Goal: Register for event/course

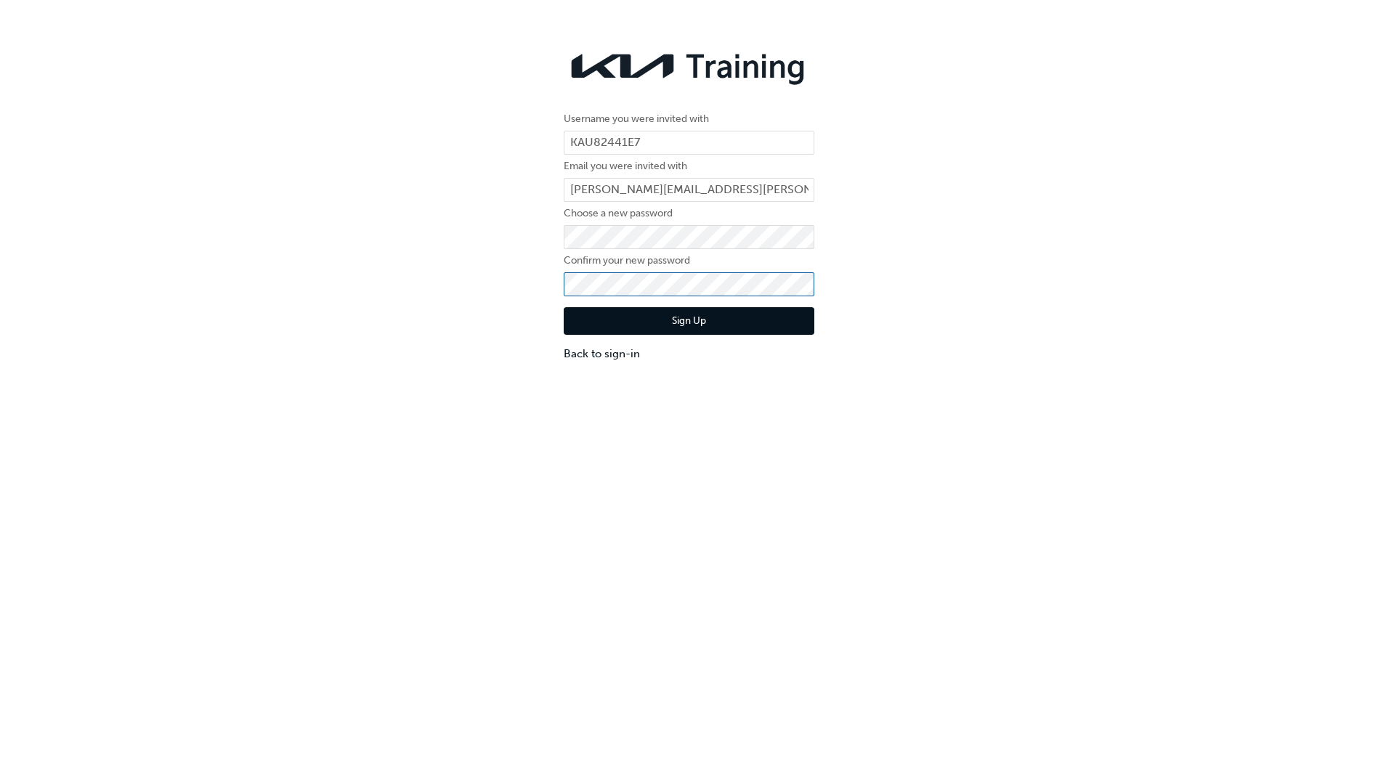
click at [564, 307] on button "Sign Up" at bounding box center [689, 321] width 251 height 28
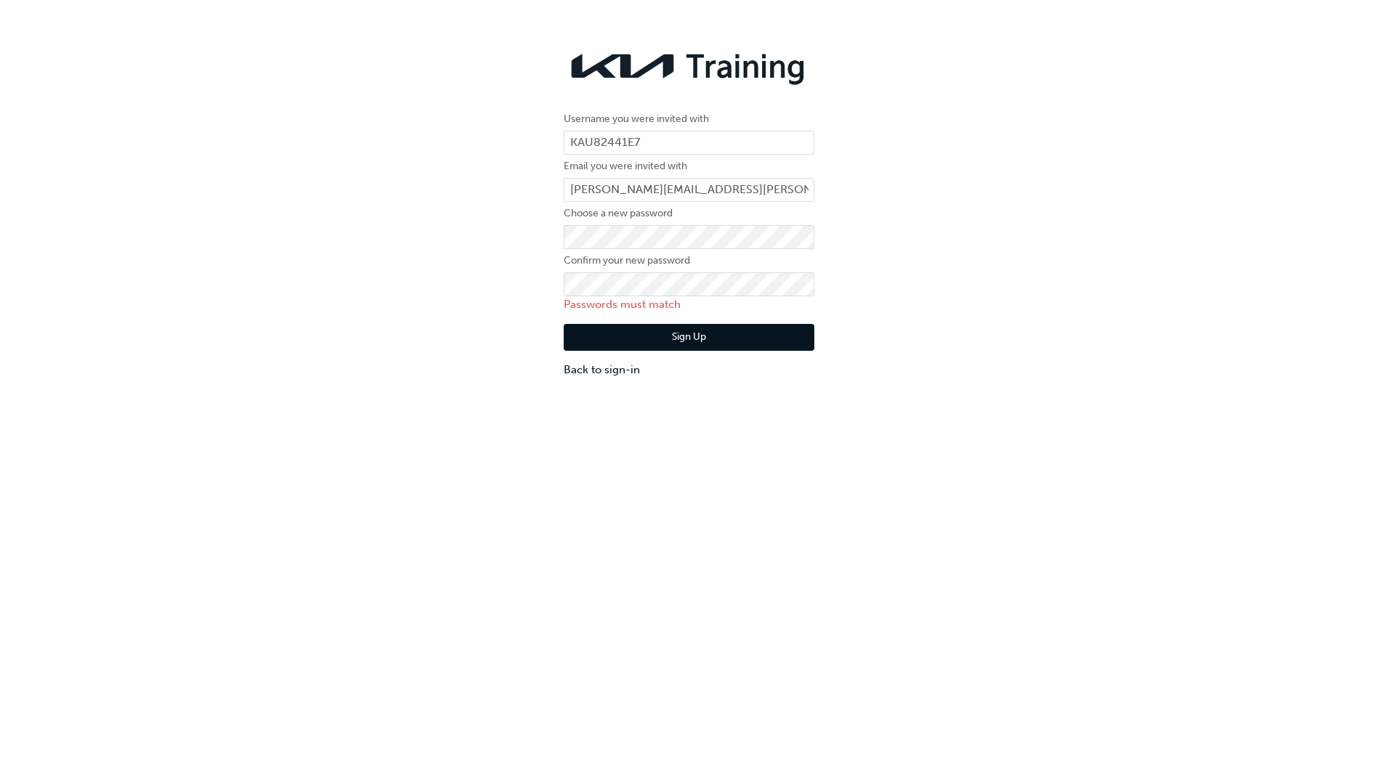
click at [627, 455] on div "Username you were invited with KAU82441E7 Email you were invited with cameron.m…" at bounding box center [689, 415] width 1378 height 764
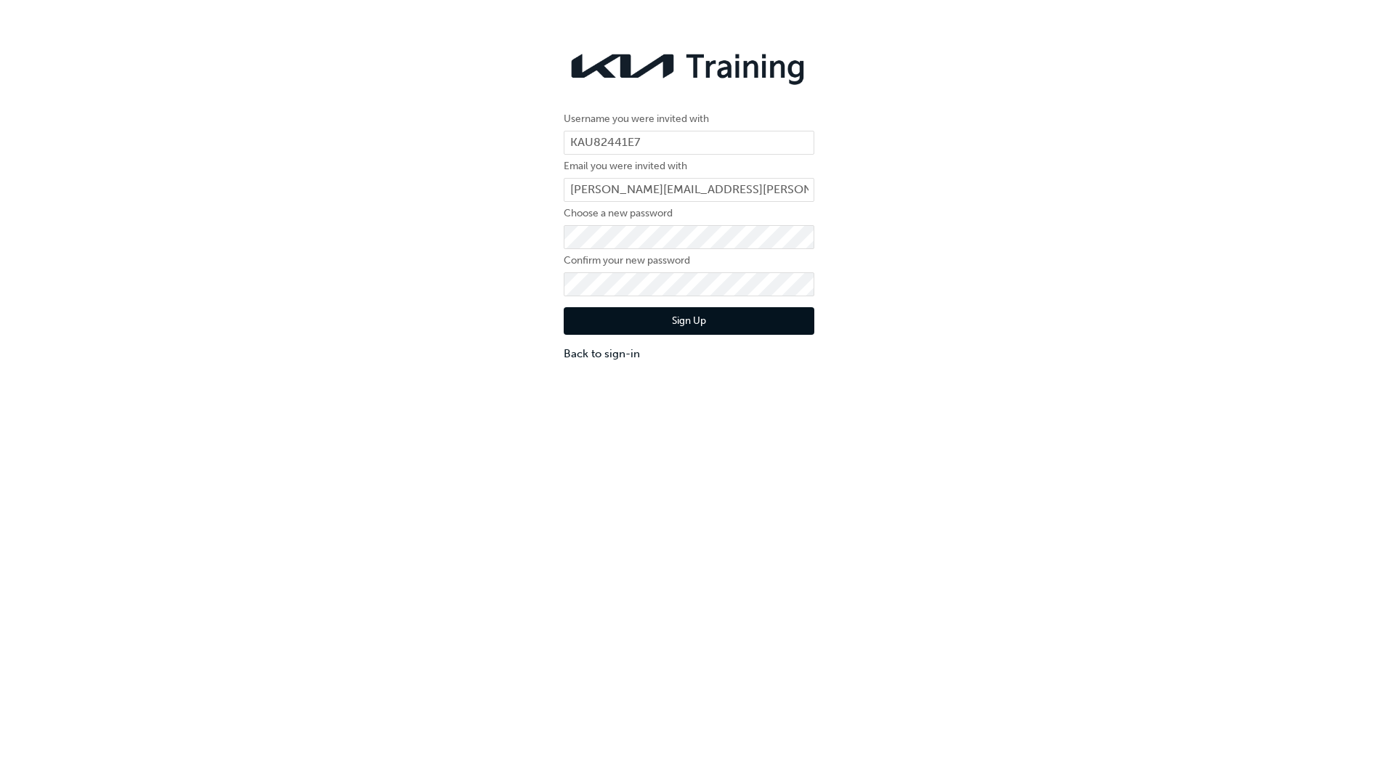
drag, startPoint x: 531, startPoint y: 396, endPoint x: 542, endPoint y: 378, distance: 21.2
click at [526, 400] on div "Username you were invited with KAU82441E7 Email you were invited with cameron.m…" at bounding box center [689, 415] width 1378 height 764
click at [582, 326] on button "Sign Up" at bounding box center [689, 321] width 251 height 28
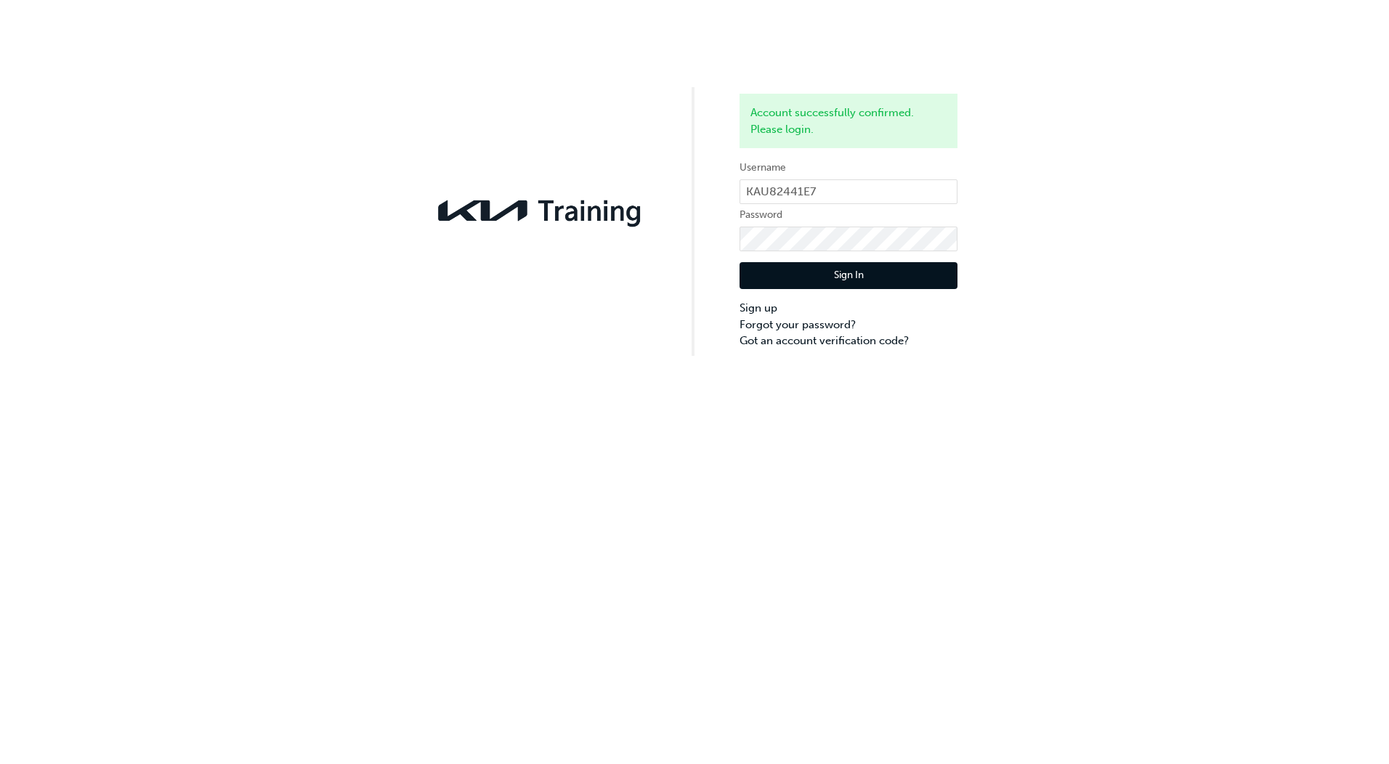
click at [887, 275] on button "Sign In" at bounding box center [848, 276] width 218 height 28
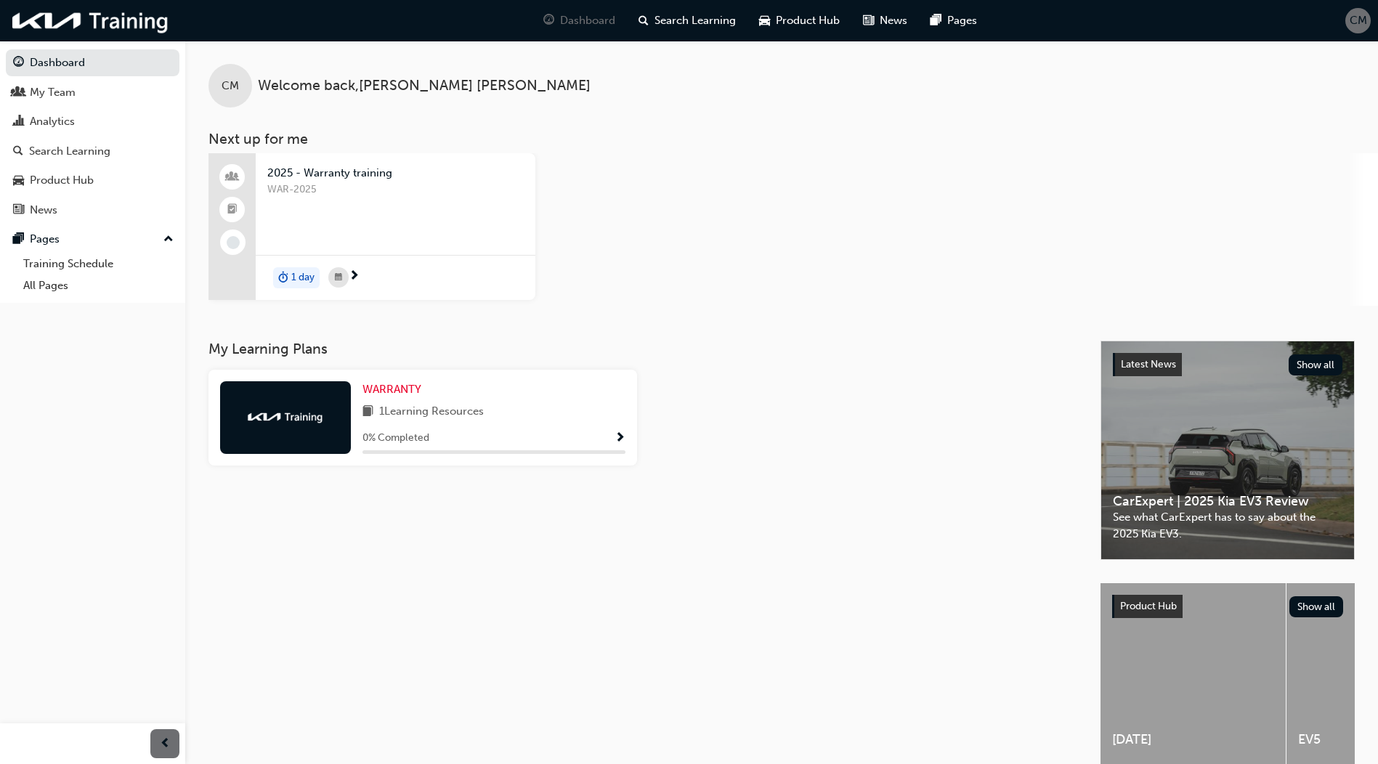
drag, startPoint x: 705, startPoint y: 93, endPoint x: 1078, endPoint y: 152, distance: 378.0
click at [1077, 155] on div "2025 - Warranty training WAR-2025 1 day" at bounding box center [792, 229] width 1169 height 153
click at [750, 171] on div "2025 - Warranty training WAR-2025 1 day" at bounding box center [792, 229] width 1169 height 153
click at [370, 198] on div "WAR-2025" at bounding box center [395, 211] width 256 height 58
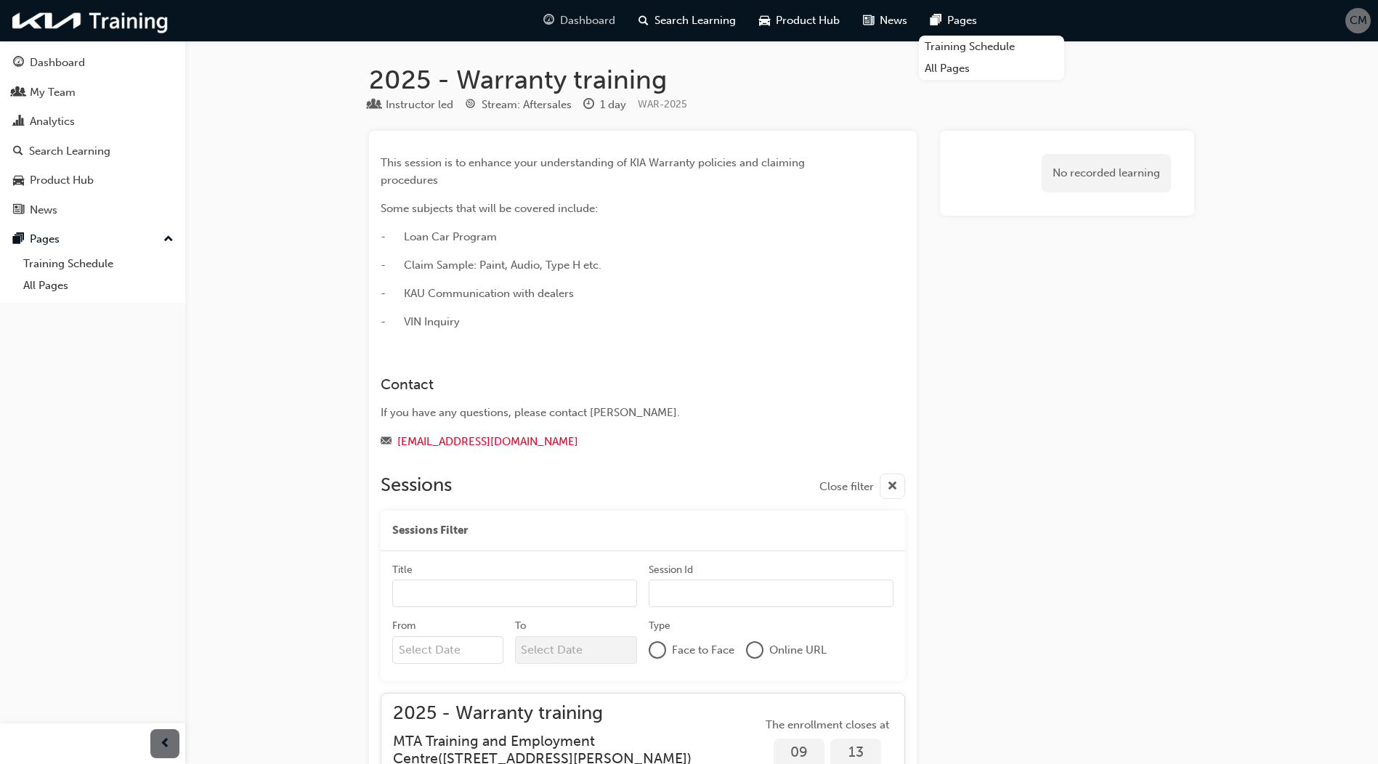
click at [575, 18] on span "Dashboard" at bounding box center [587, 20] width 55 height 17
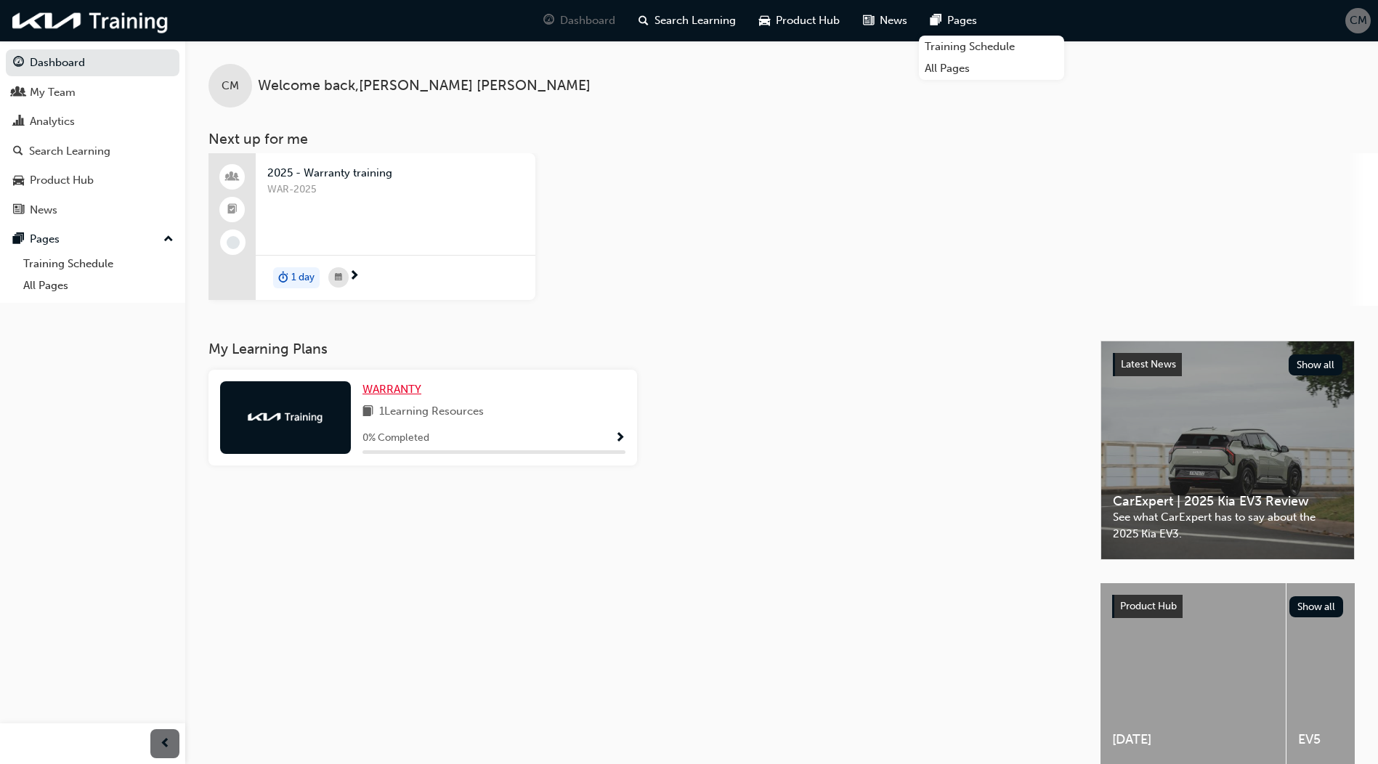
click at [394, 389] on span "WARRANTY" at bounding box center [391, 389] width 59 height 13
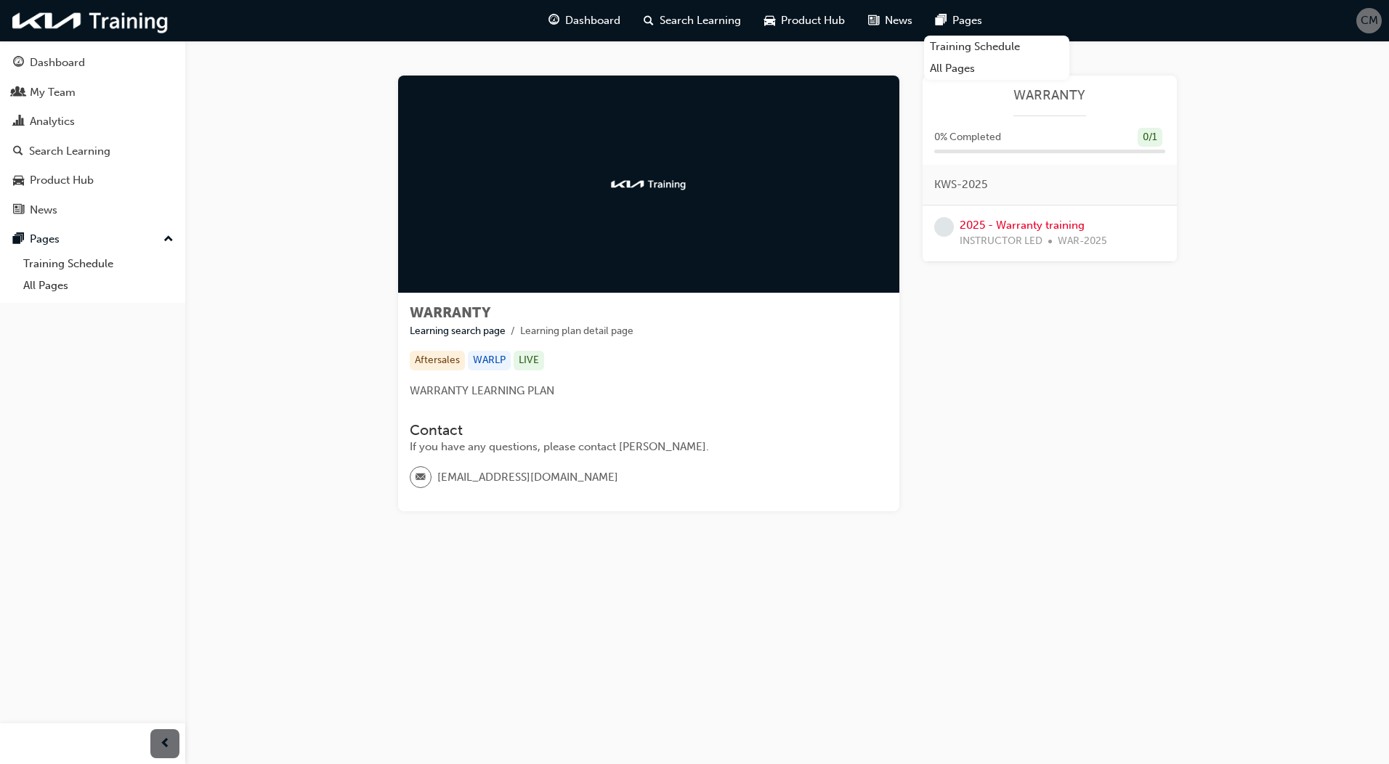
click at [1002, 345] on div "Learning Plan WARRANTY 0 % Completed 0 / 1 KWS-2025 2025 - Warranty training IN…" at bounding box center [1050, 294] width 254 height 436
click at [984, 323] on div "Learning Plan WARRANTY 0 % Completed 0 / 1 KWS-2025 2025 - Warranty training IN…" at bounding box center [1050, 294] width 254 height 436
click at [1006, 224] on link "2025 - Warranty training" at bounding box center [1022, 225] width 125 height 13
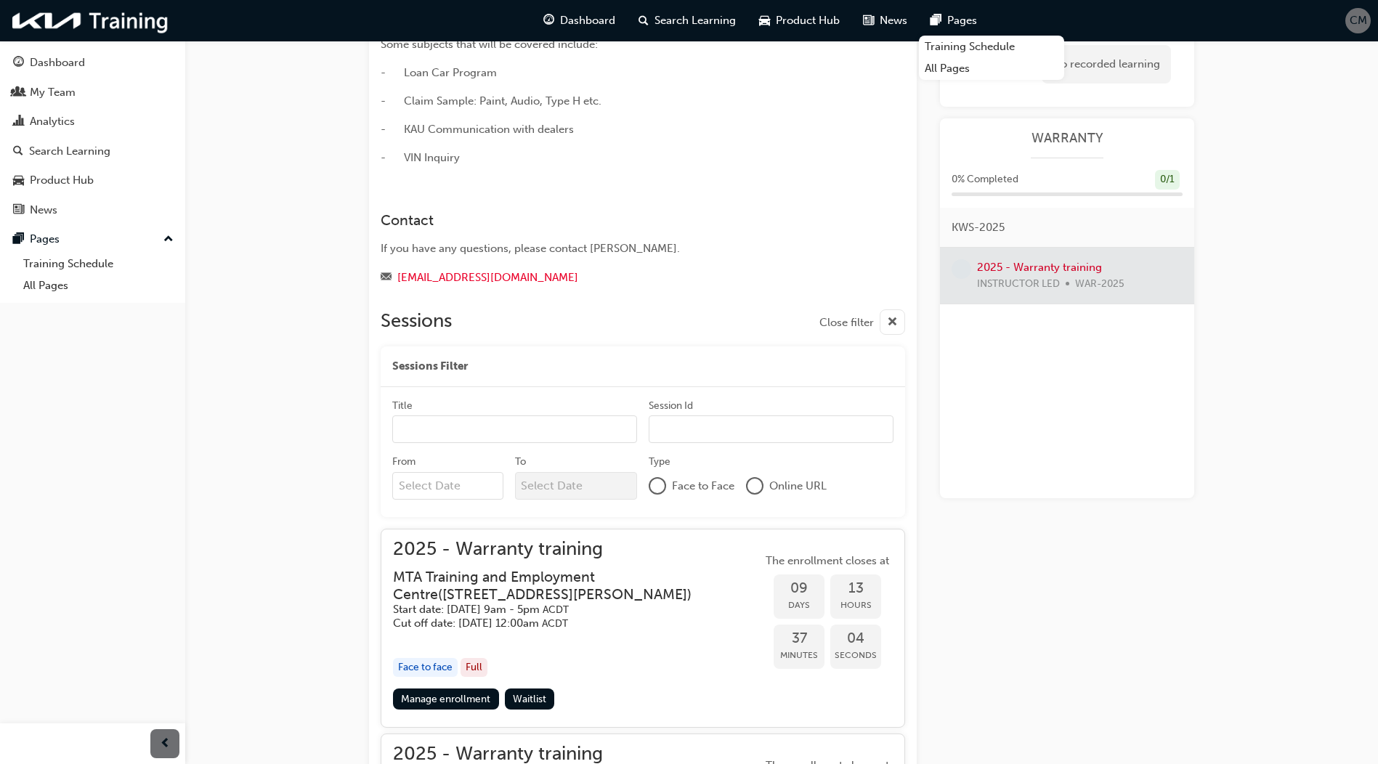
scroll to position [24, 0]
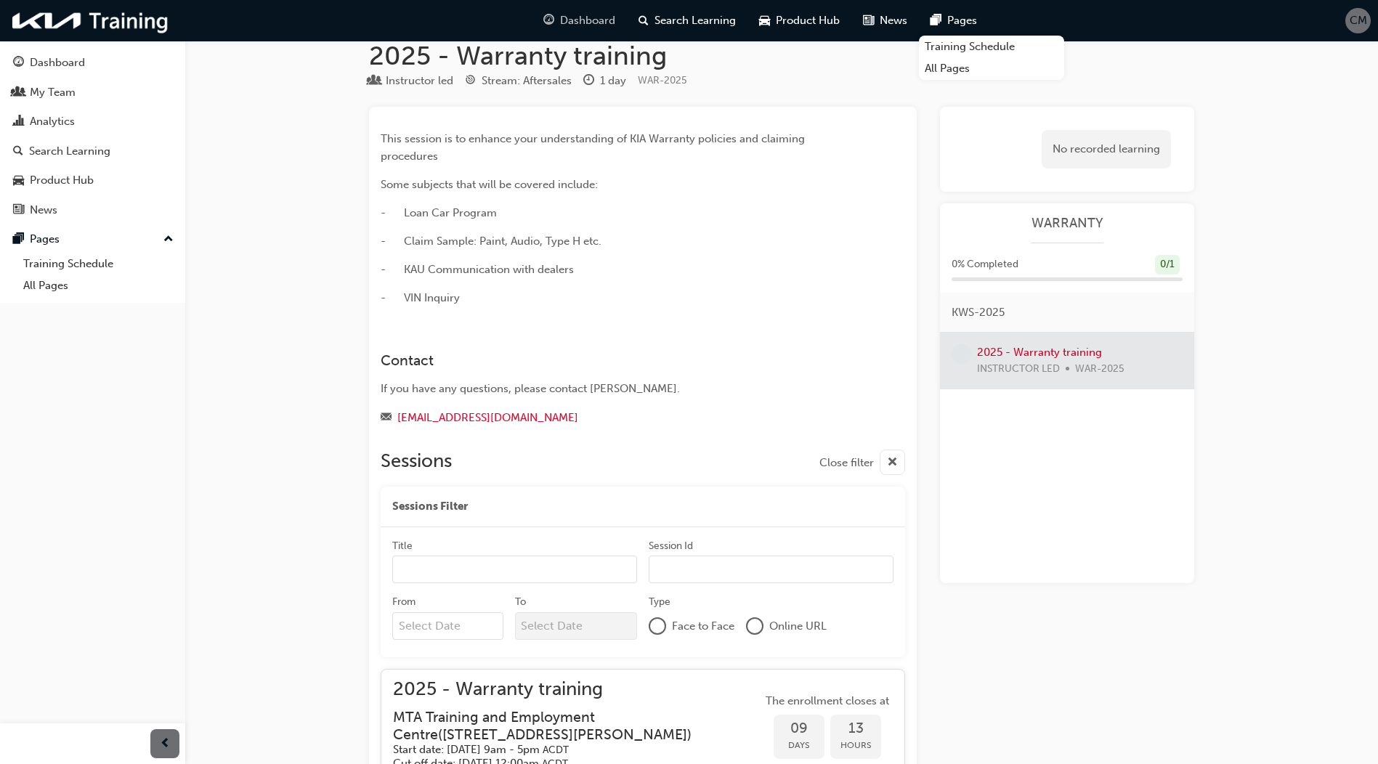
click at [601, 24] on span "Dashboard" at bounding box center [587, 20] width 55 height 17
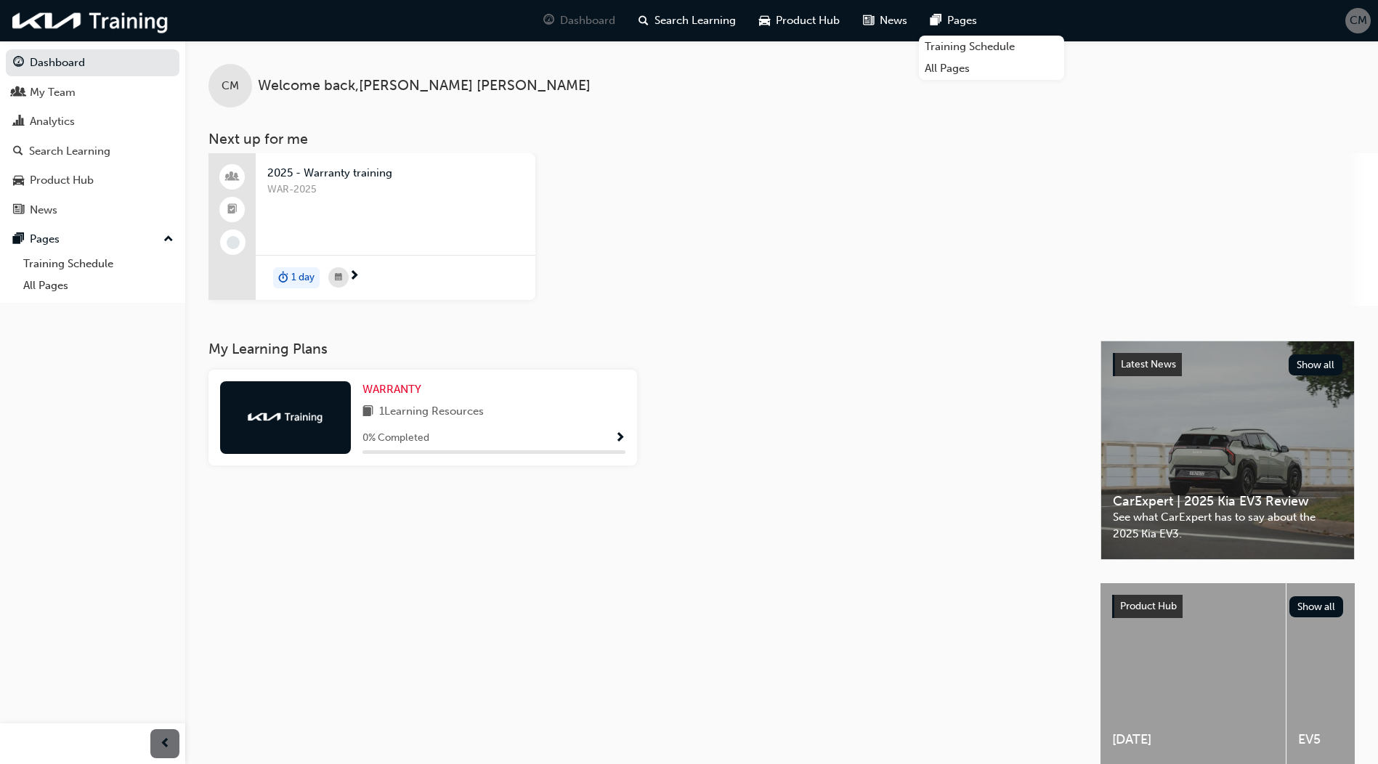
click at [620, 438] on span "Show Progress" at bounding box center [620, 438] width 11 height 13
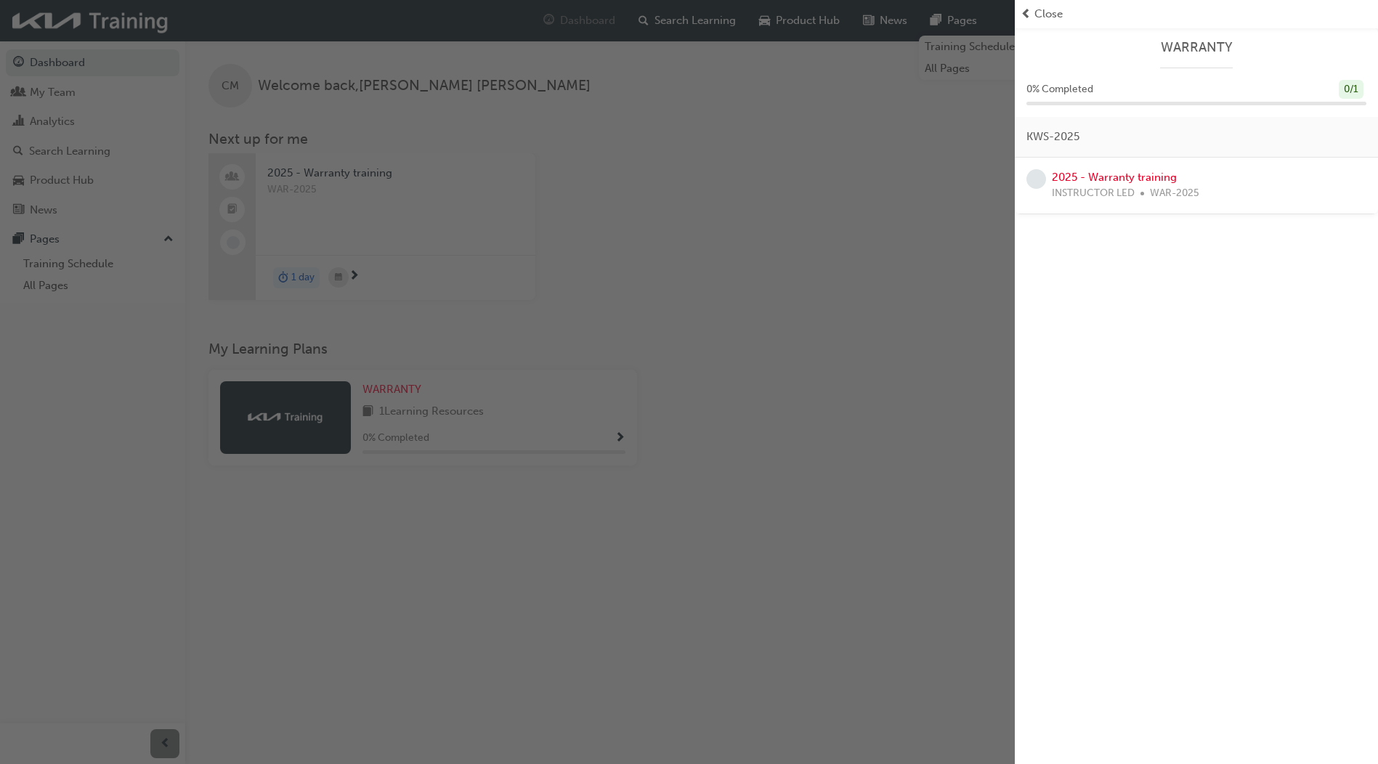
click at [1036, 11] on span "Close" at bounding box center [1048, 14] width 28 height 17
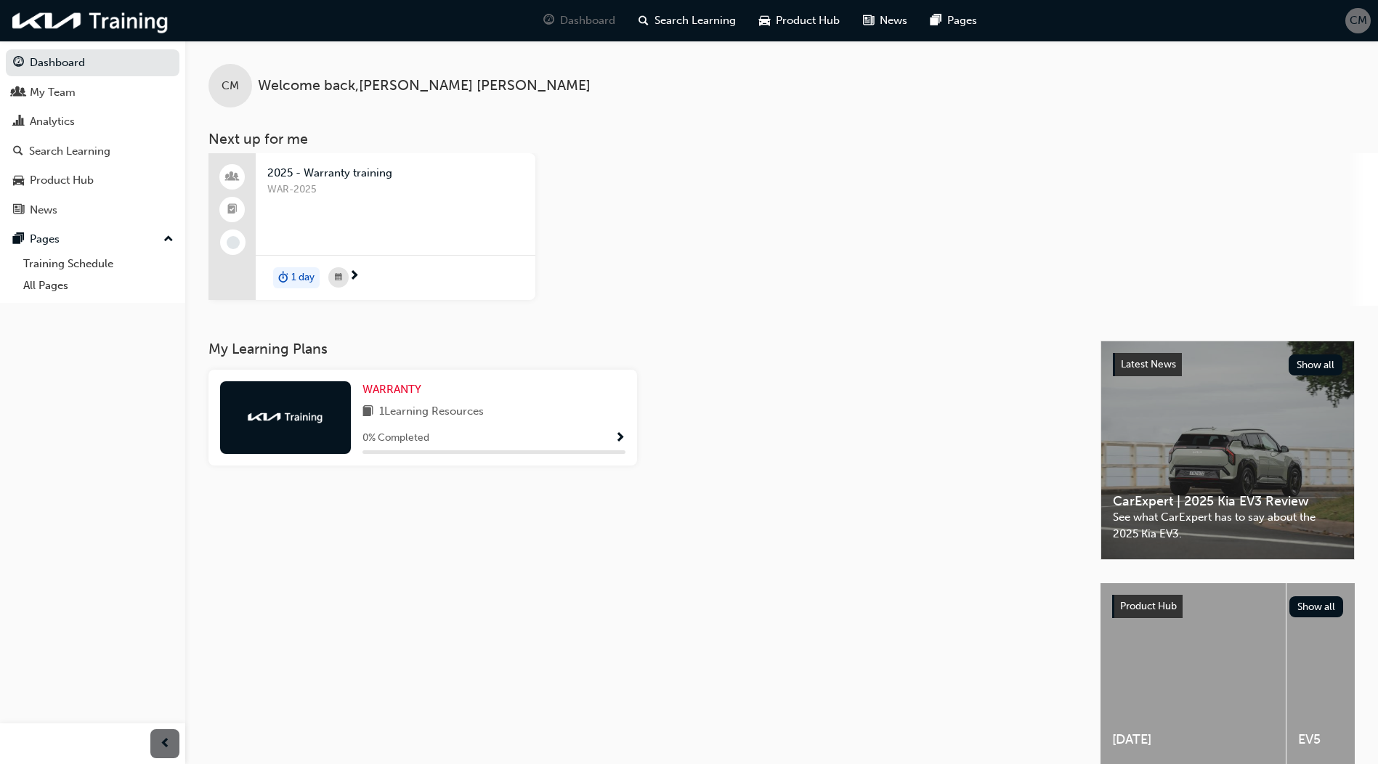
click at [166, 241] on span "up-icon" at bounding box center [168, 239] width 10 height 19
click at [166, 241] on span "down-icon" at bounding box center [168, 239] width 10 height 19
click at [83, 177] on div "Product Hub" at bounding box center [62, 180] width 64 height 17
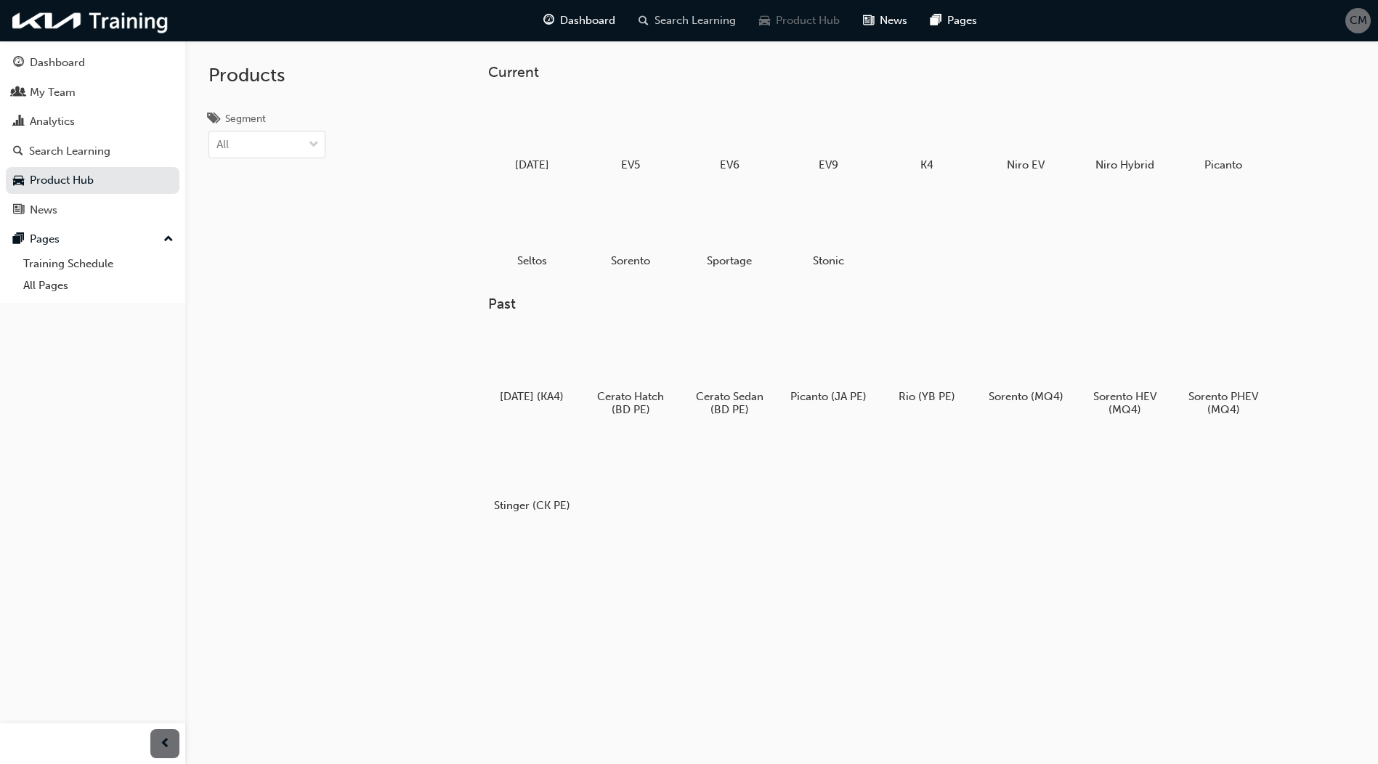
click at [695, 28] on span "Search Learning" at bounding box center [694, 20] width 81 height 17
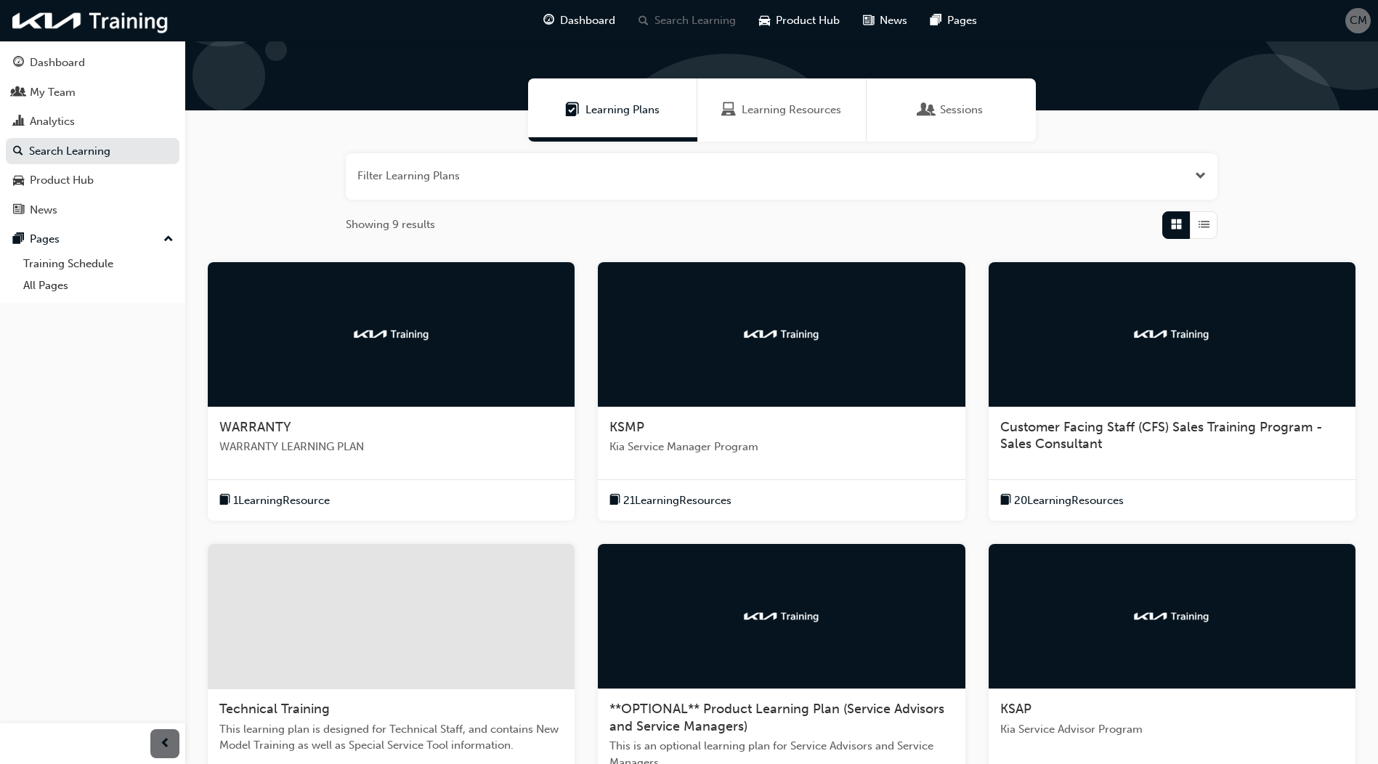
scroll to position [73, 0]
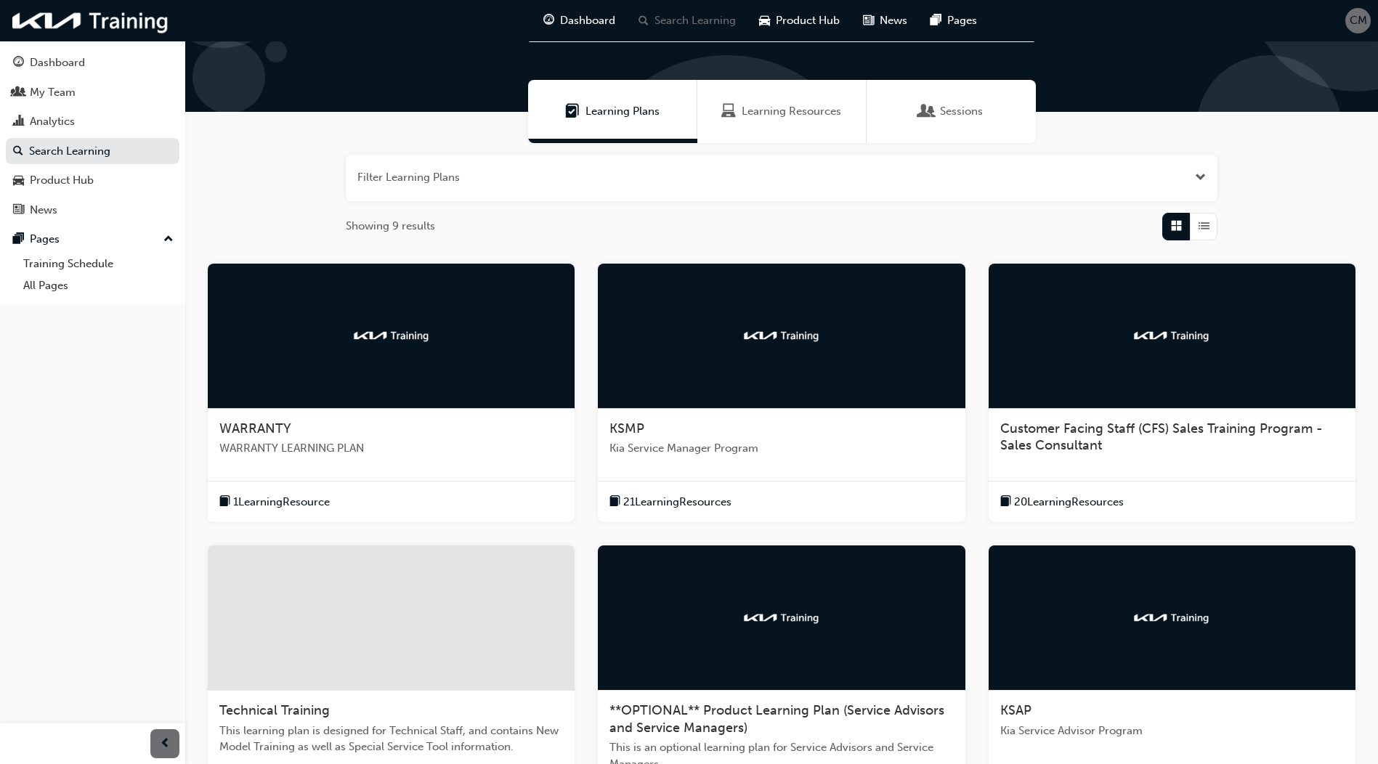
click at [442, 361] on div at bounding box center [391, 336] width 367 height 145
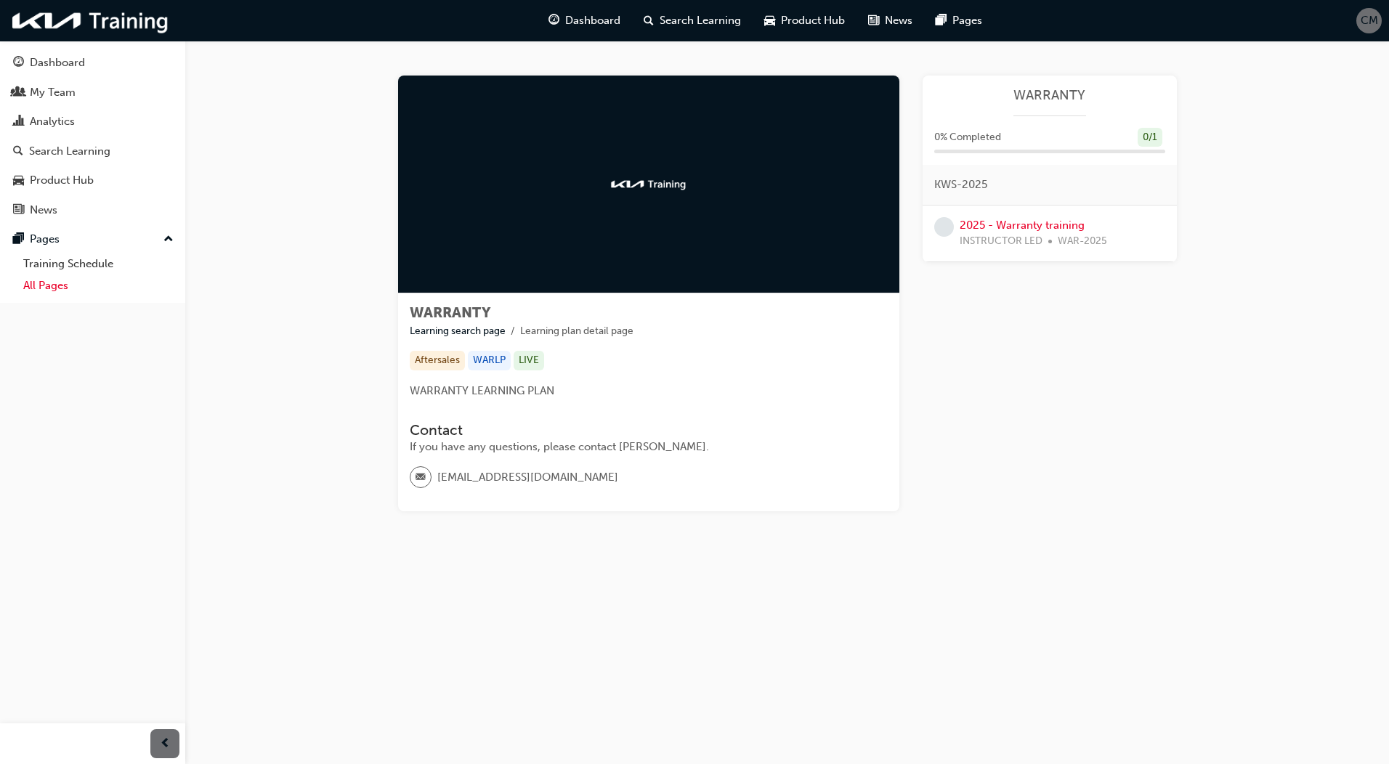
click at [59, 286] on link "All Pages" at bounding box center [98, 286] width 162 height 23
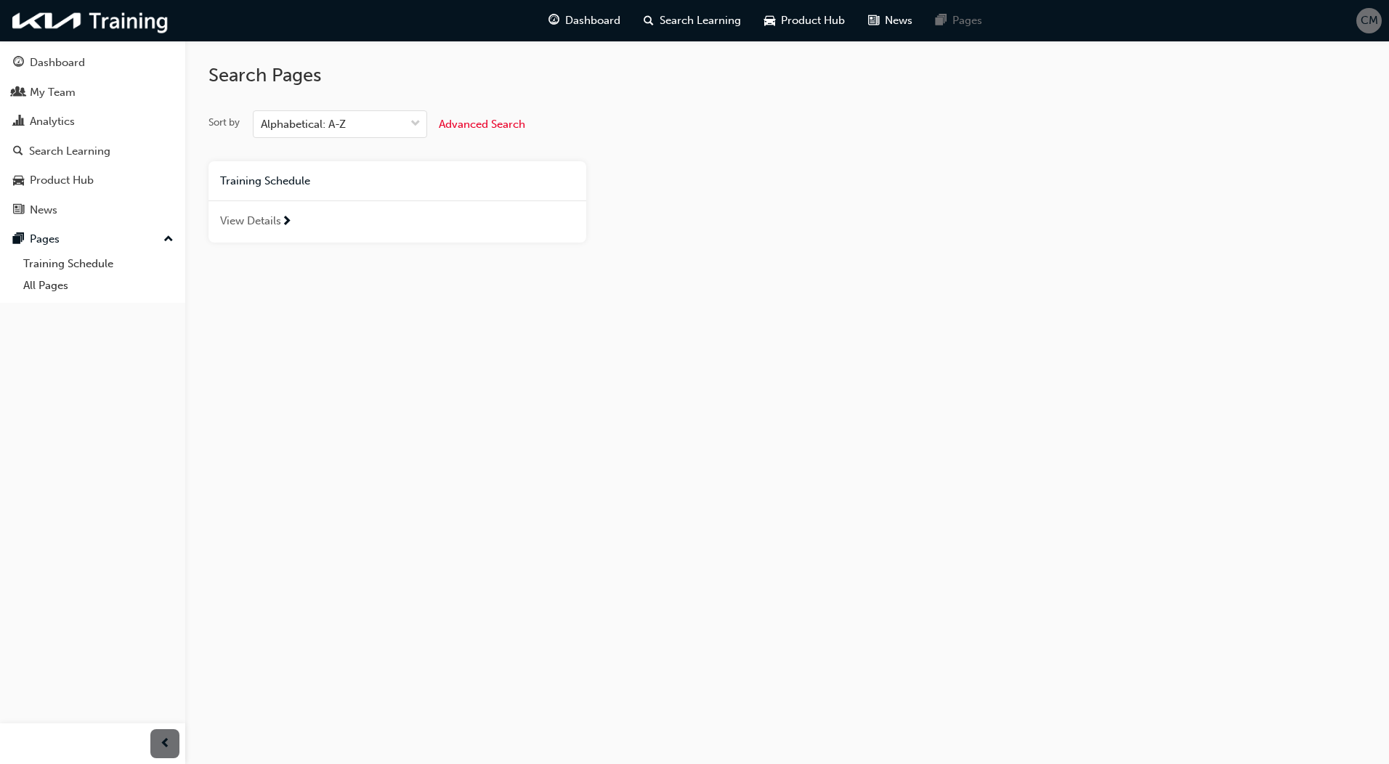
click at [279, 217] on span "View Details" at bounding box center [250, 221] width 61 height 17
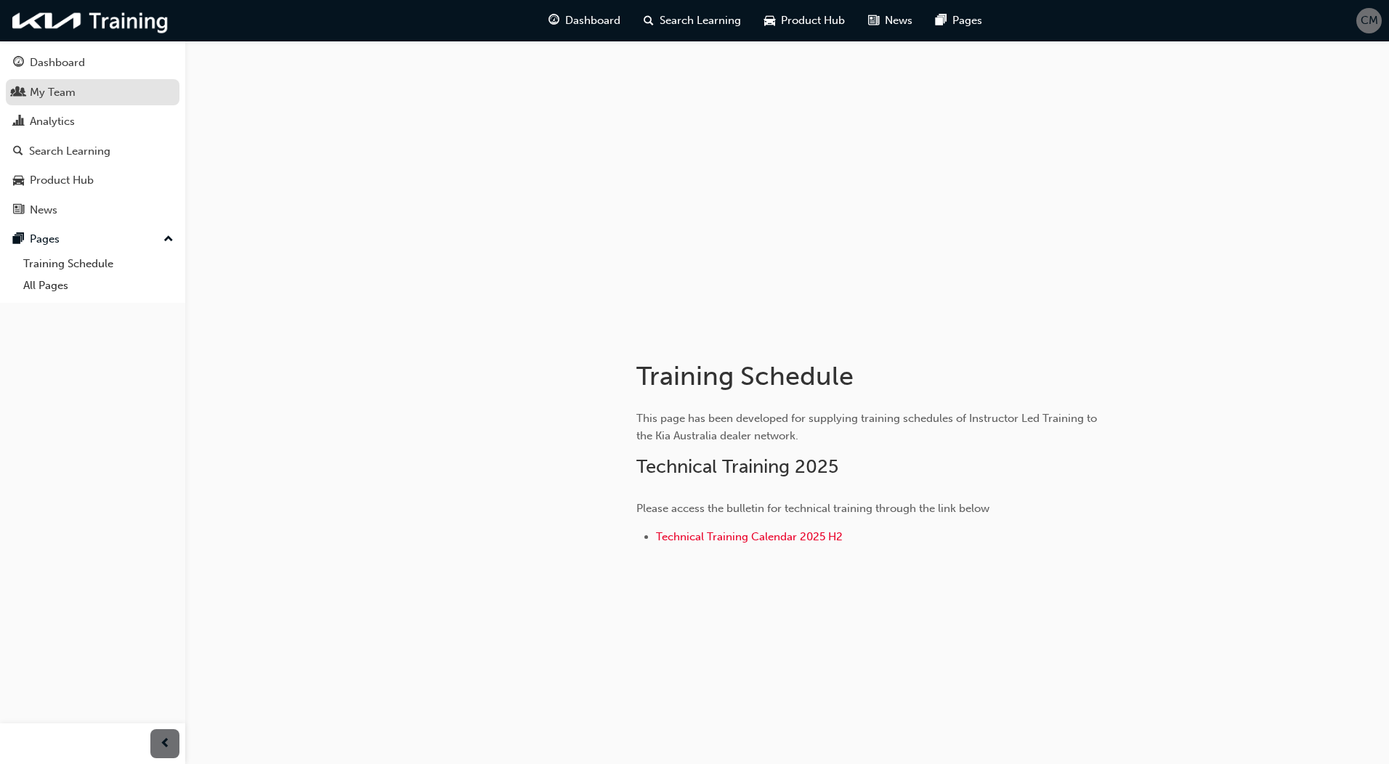
click at [76, 93] on div "My Team" at bounding box center [92, 93] width 159 height 18
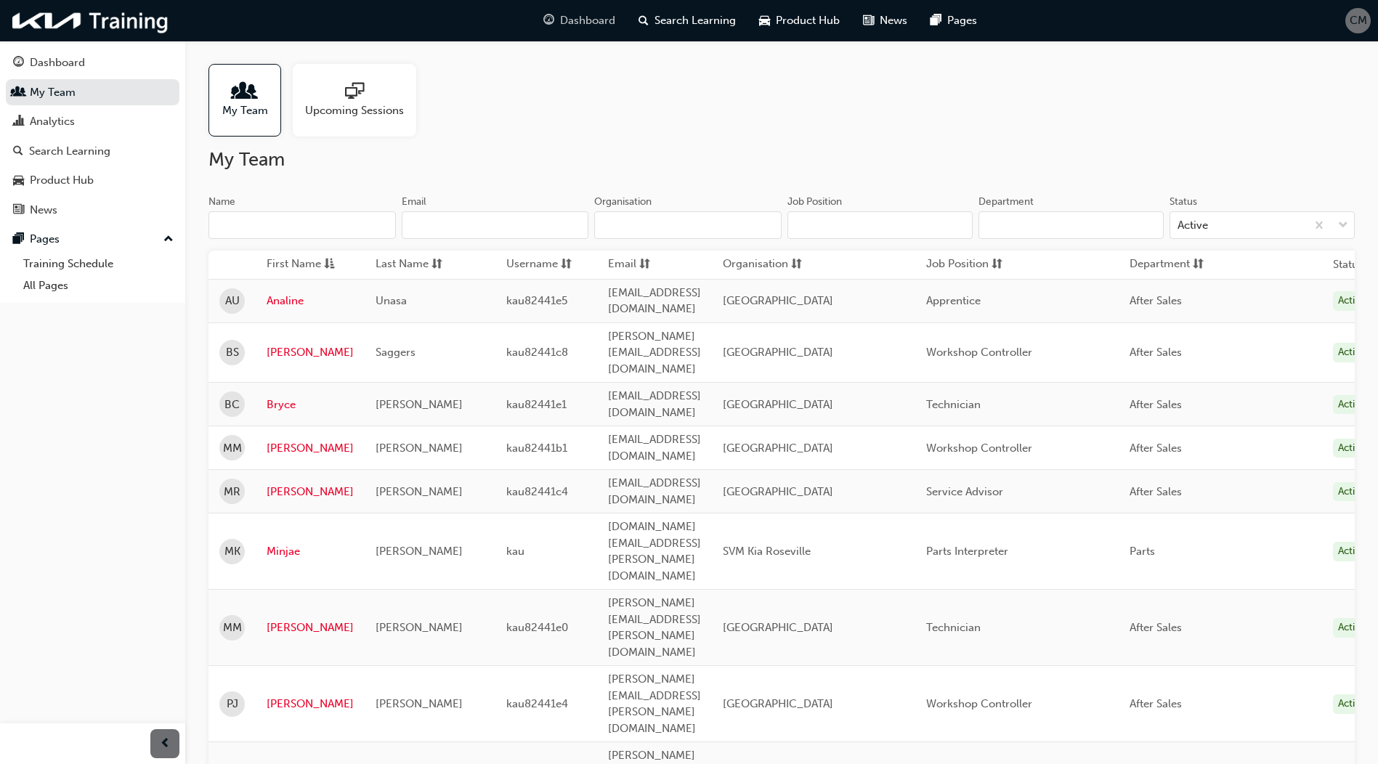
click at [585, 19] on span "Dashboard" at bounding box center [587, 20] width 55 height 17
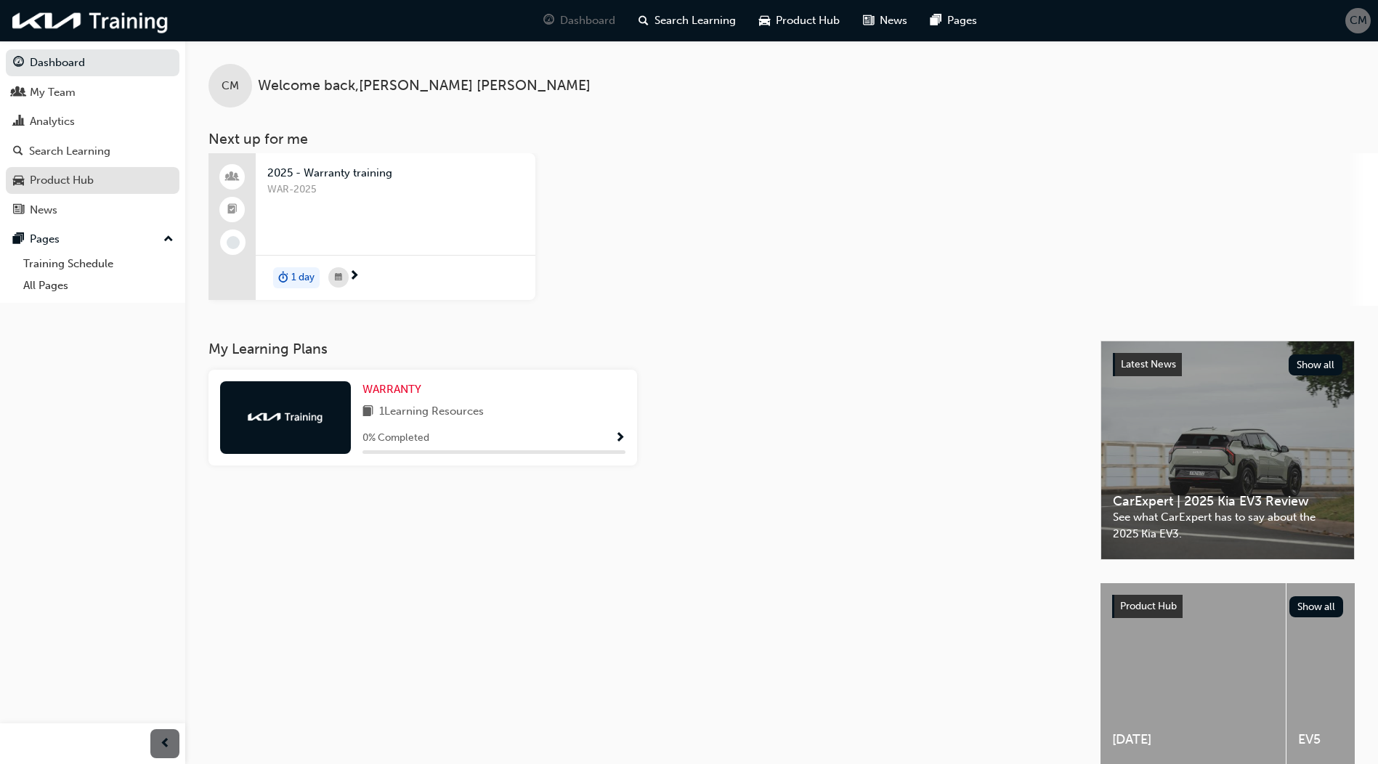
click at [82, 180] on div "Product Hub" at bounding box center [62, 180] width 64 height 17
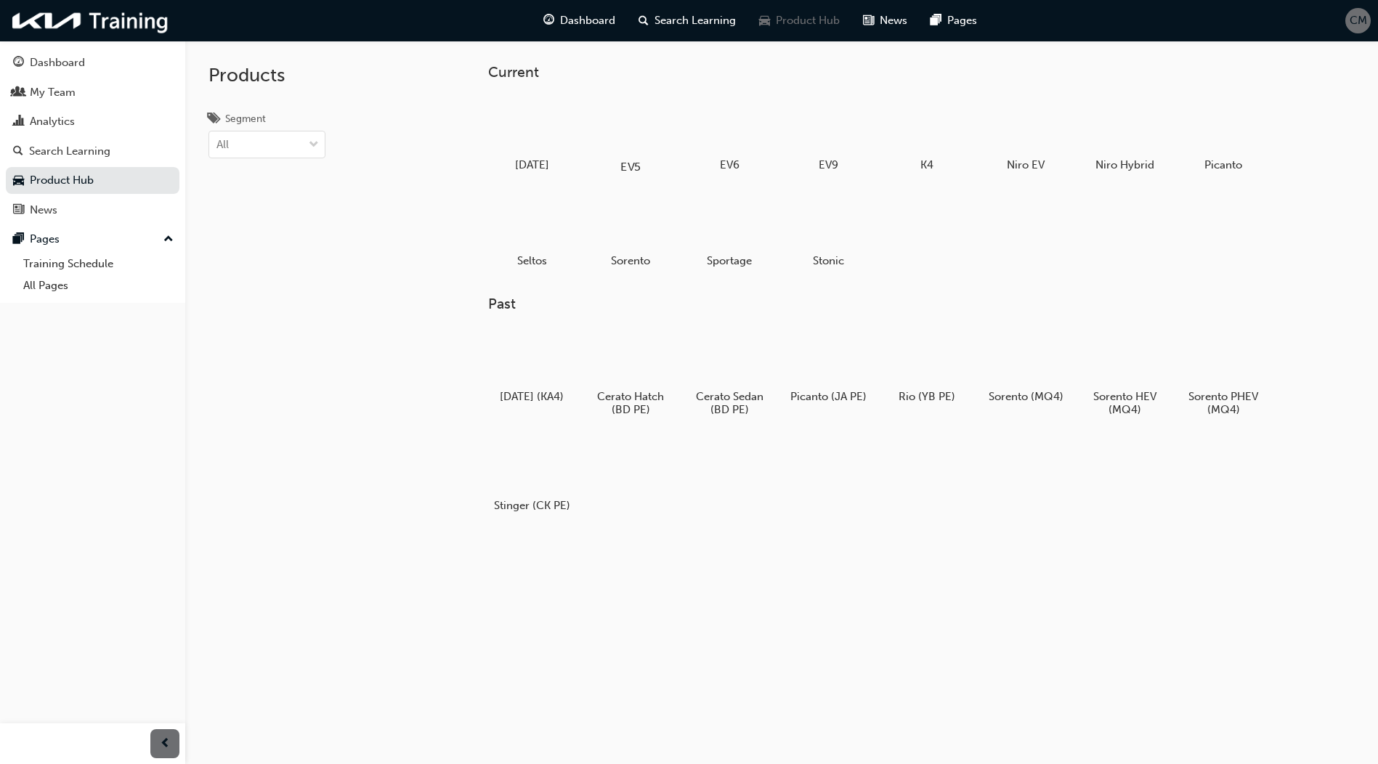
click at [642, 130] on div at bounding box center [631, 125] width 81 height 58
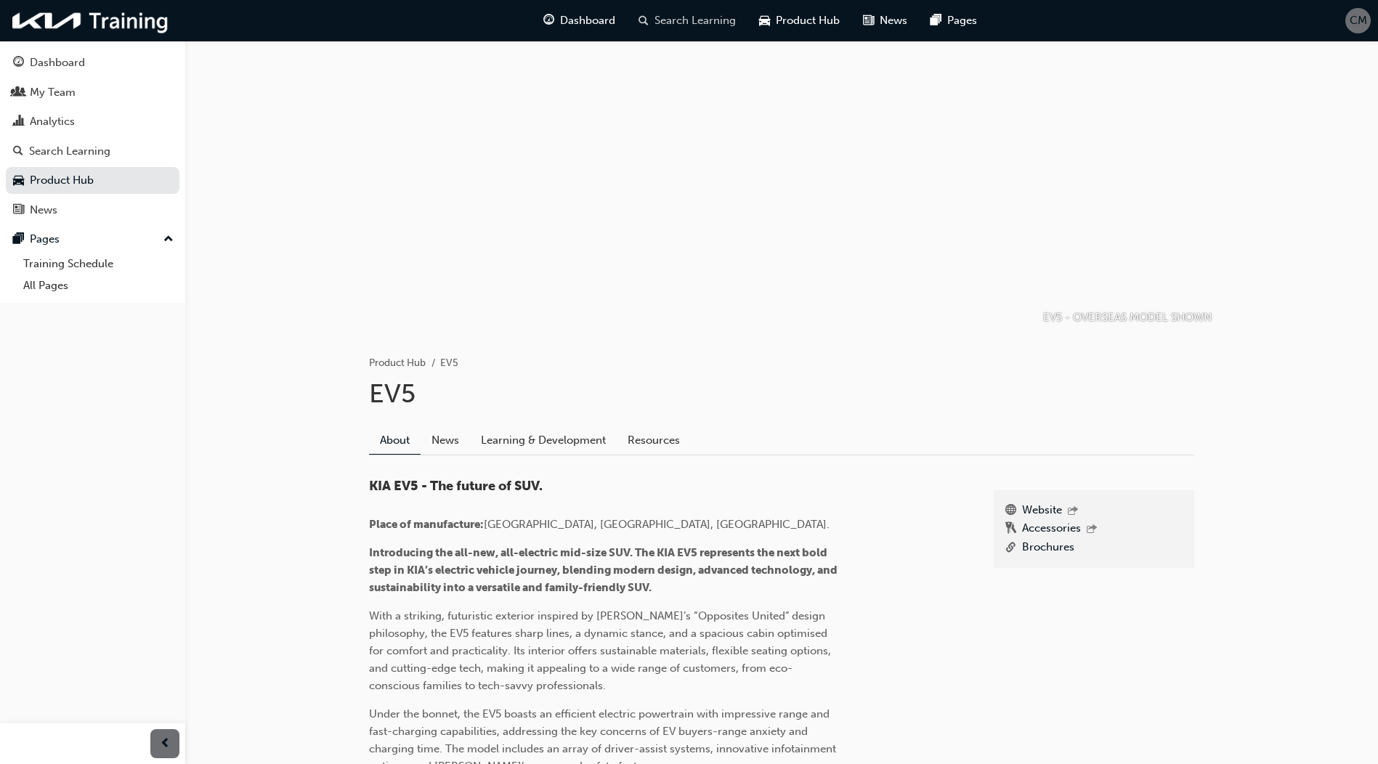
click at [690, 21] on span "Search Learning" at bounding box center [694, 20] width 81 height 17
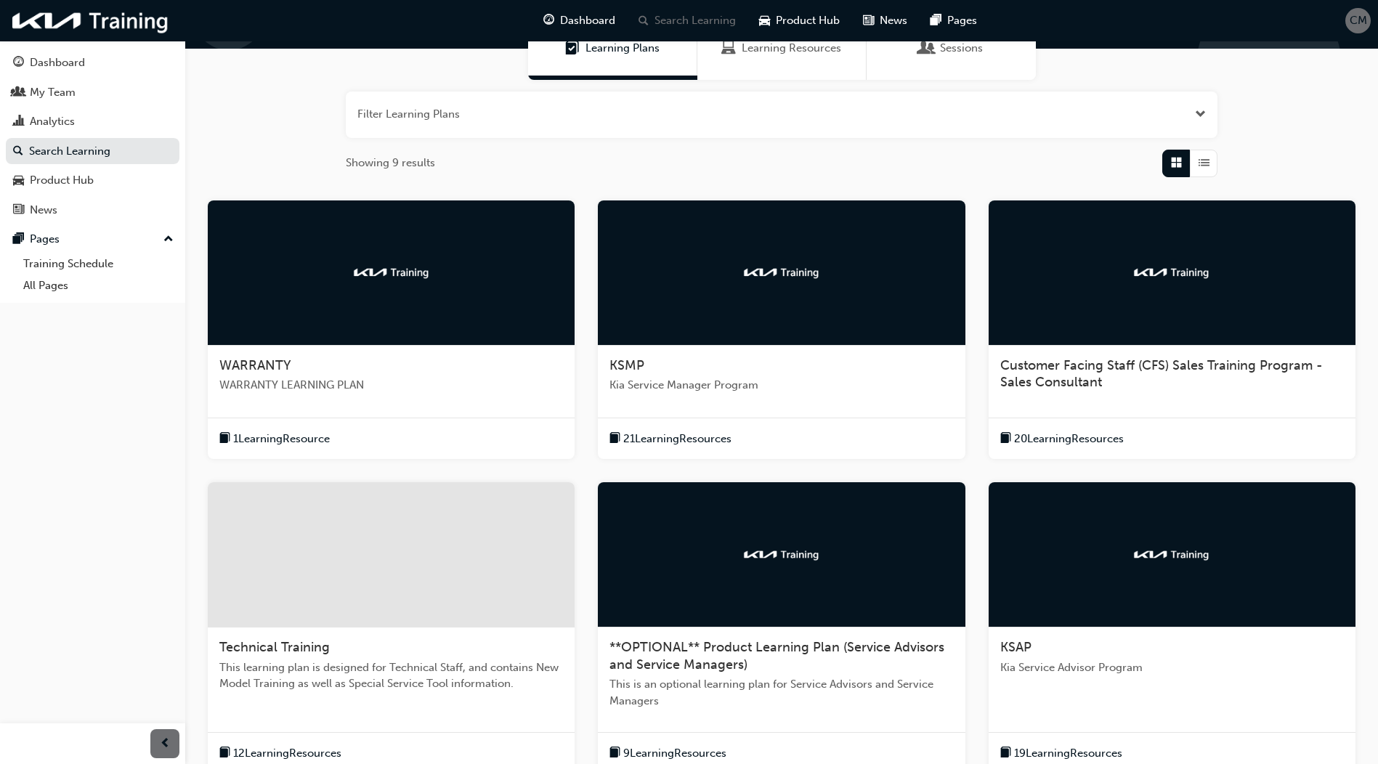
scroll to position [145, 0]
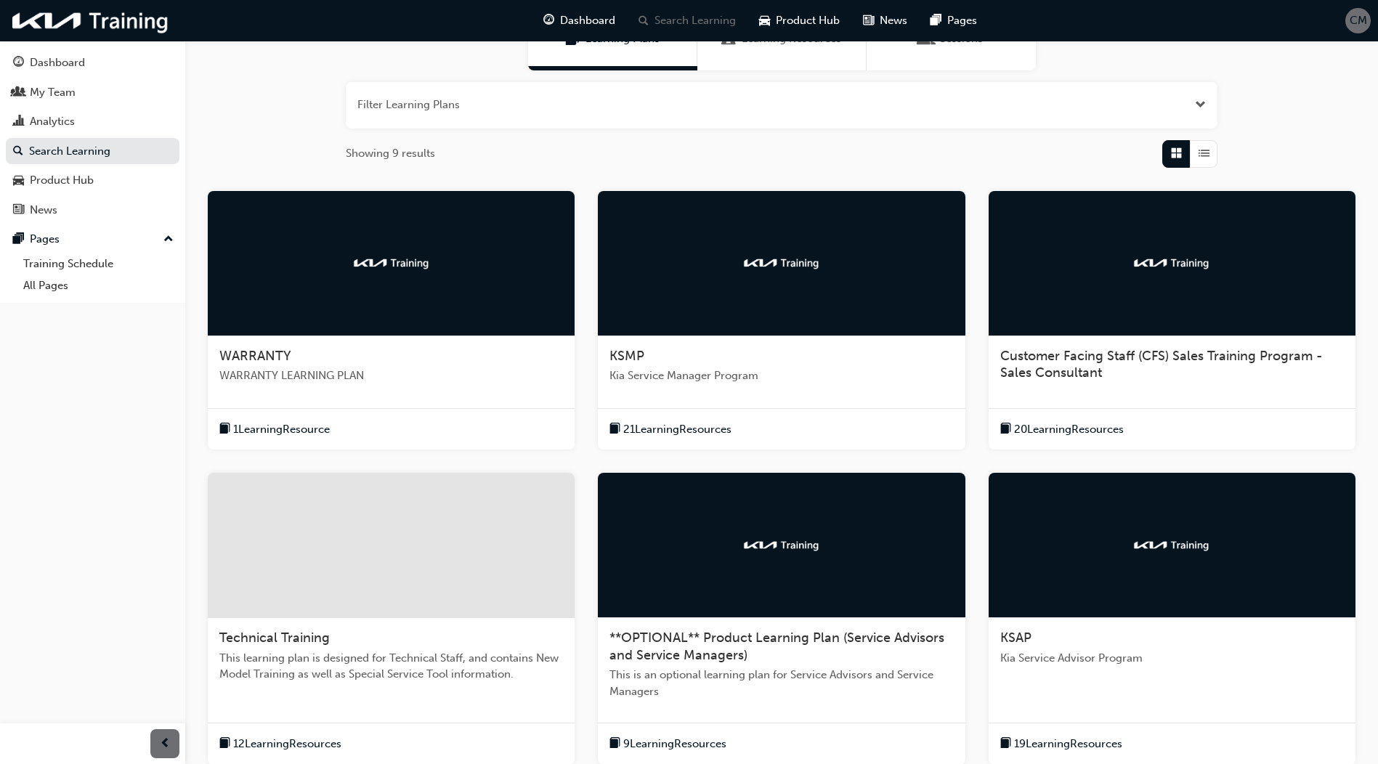
click at [345, 353] on div "WARRANTY" at bounding box center [391, 356] width 344 height 17
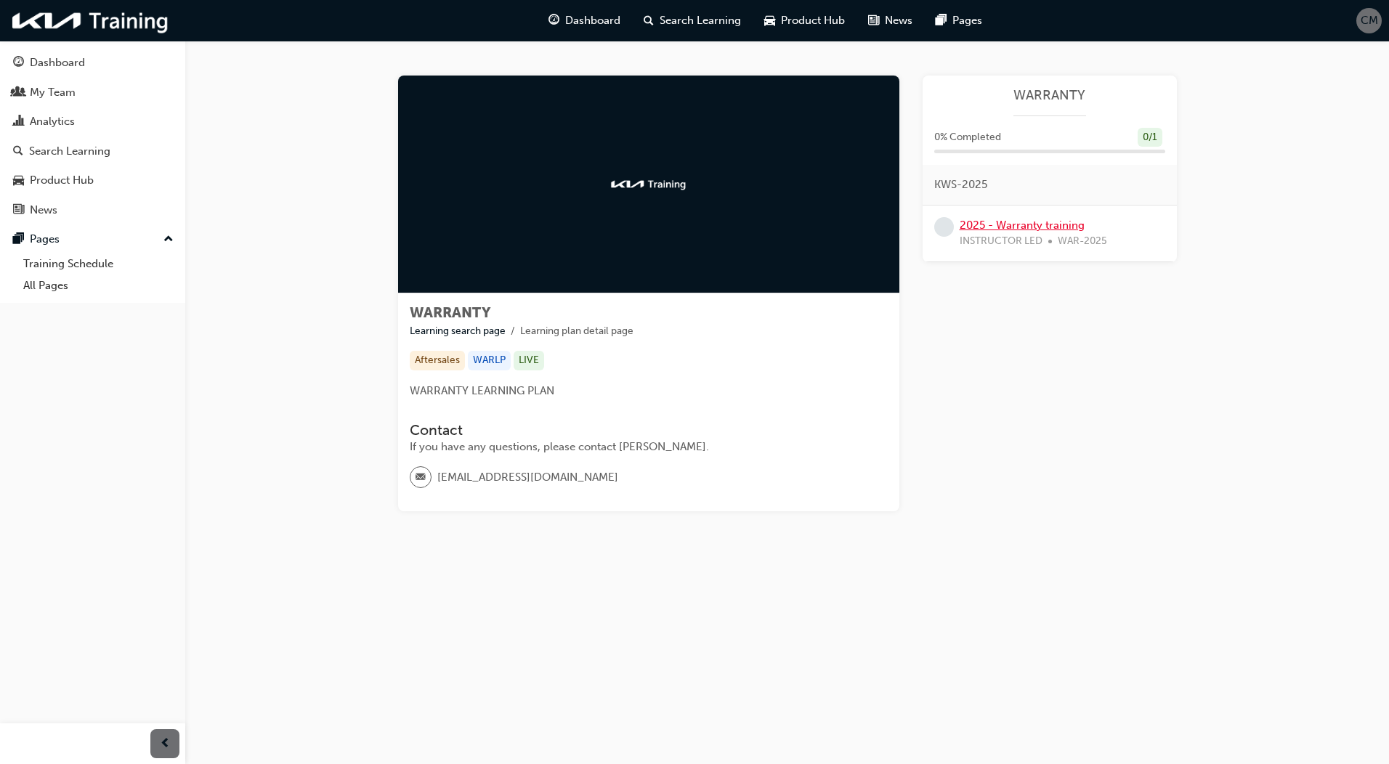
click at [1022, 223] on link "2025 - Warranty training" at bounding box center [1022, 225] width 125 height 13
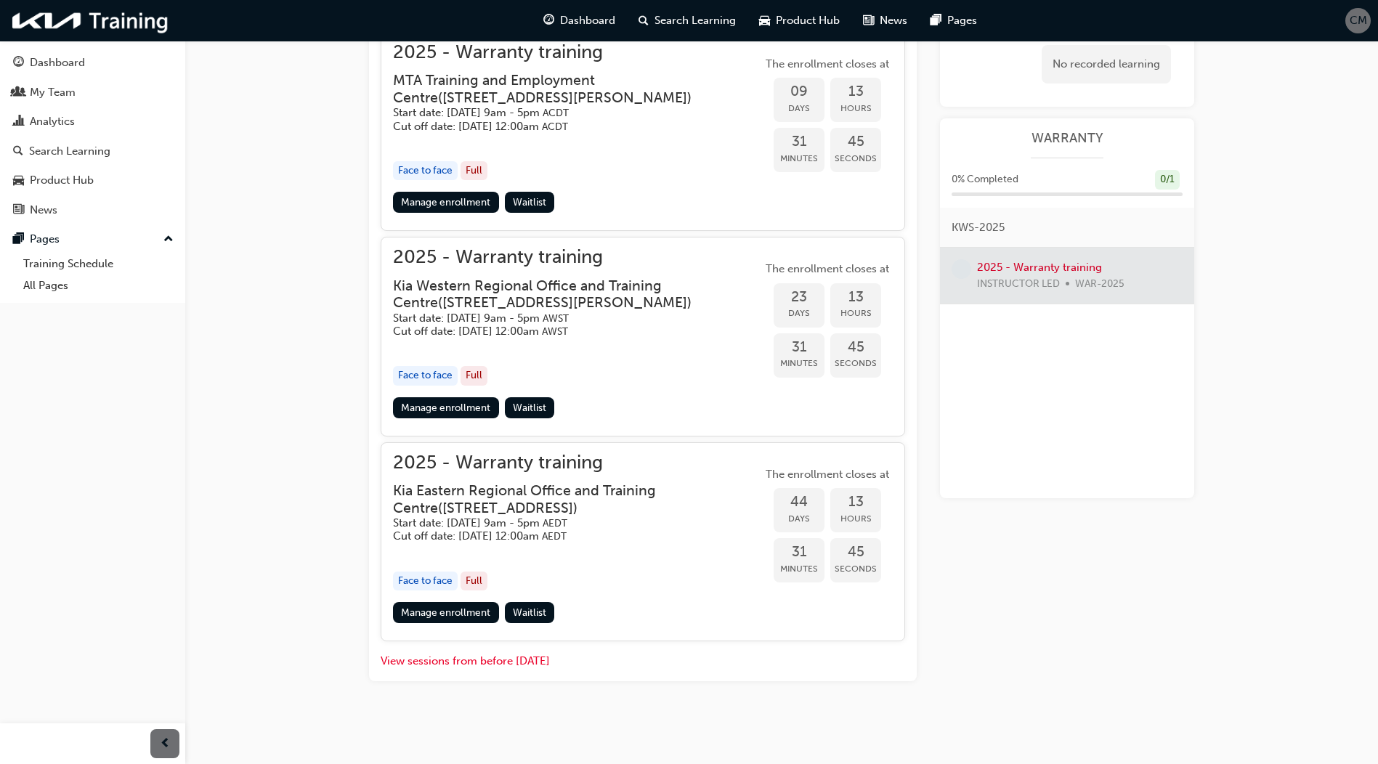
scroll to position [460, 0]
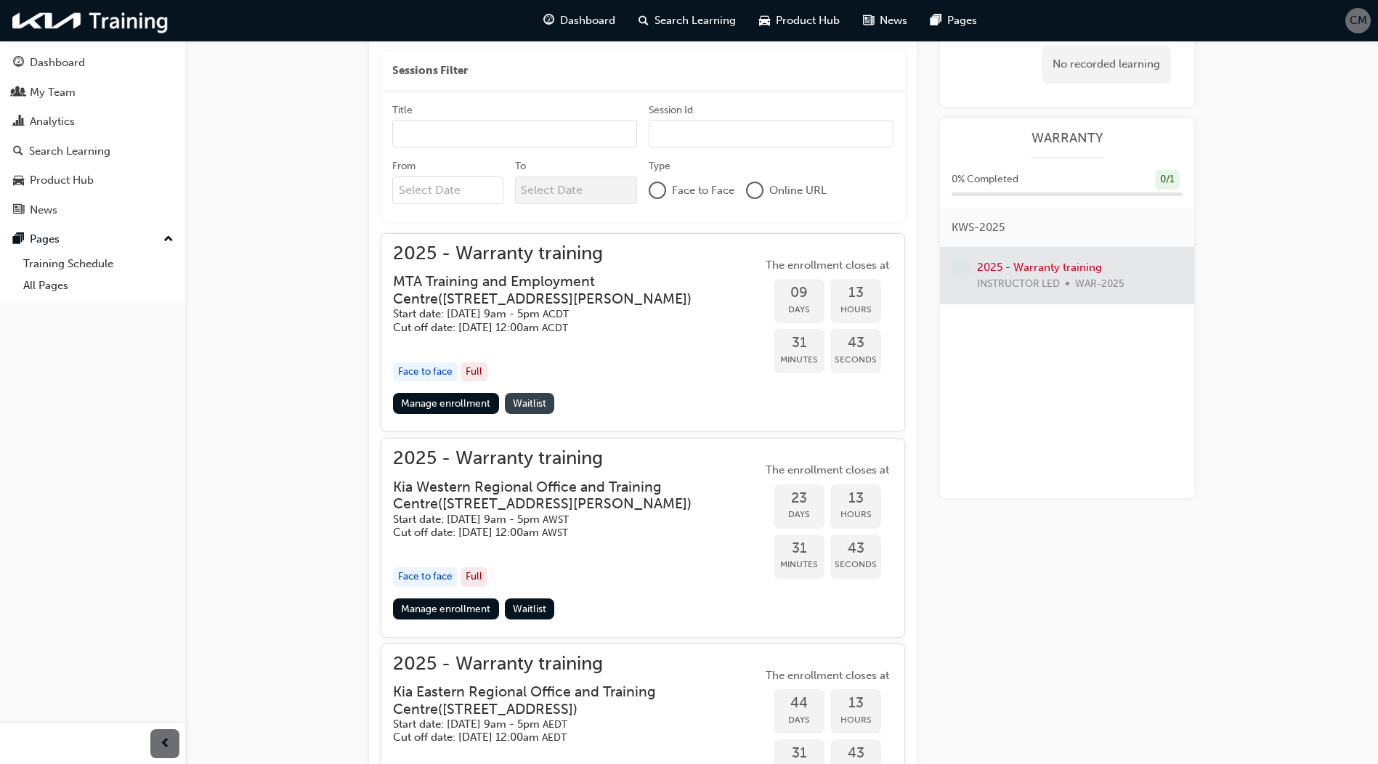
click at [543, 400] on span "Waitlist" at bounding box center [529, 403] width 33 height 12
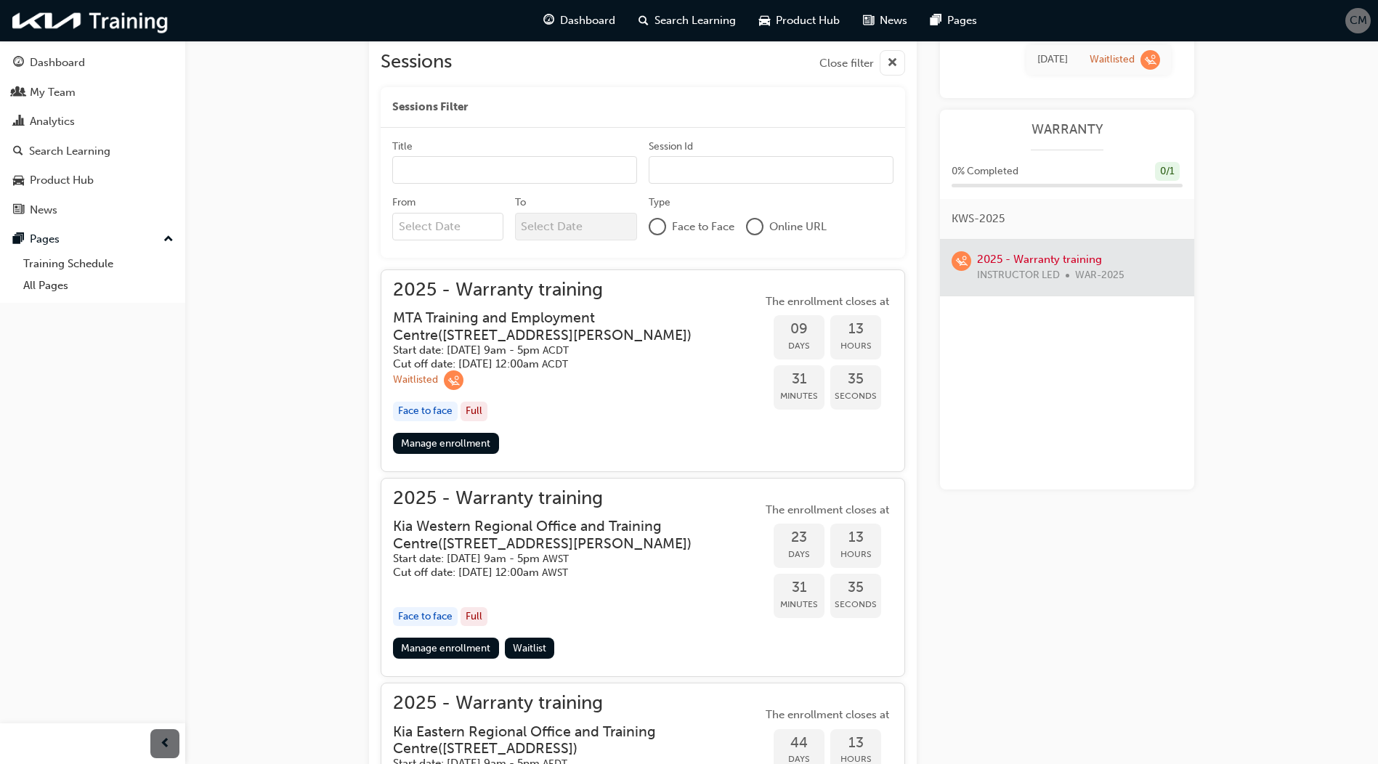
scroll to position [508, 0]
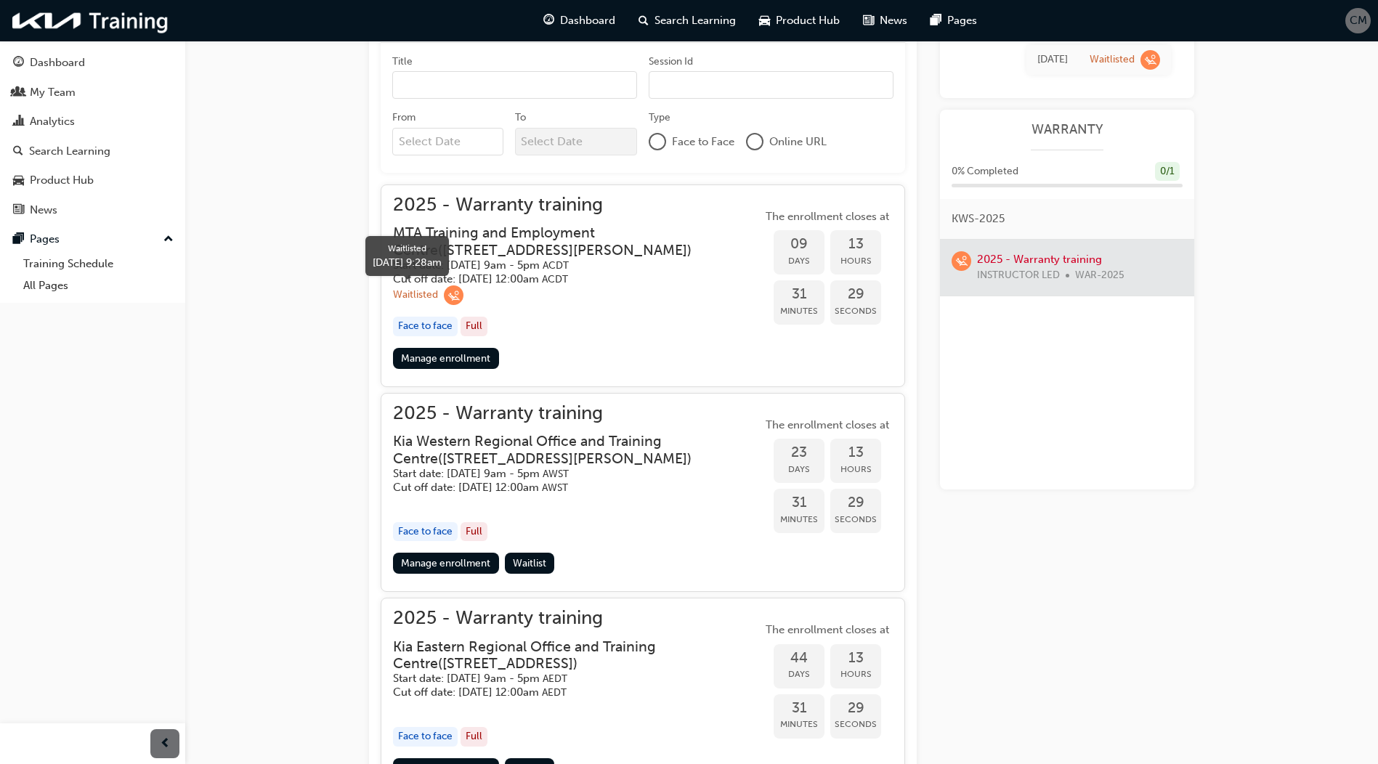
click at [453, 295] on span "learningRecordVerb_WAITLIST-icon" at bounding box center [454, 295] width 20 height 20
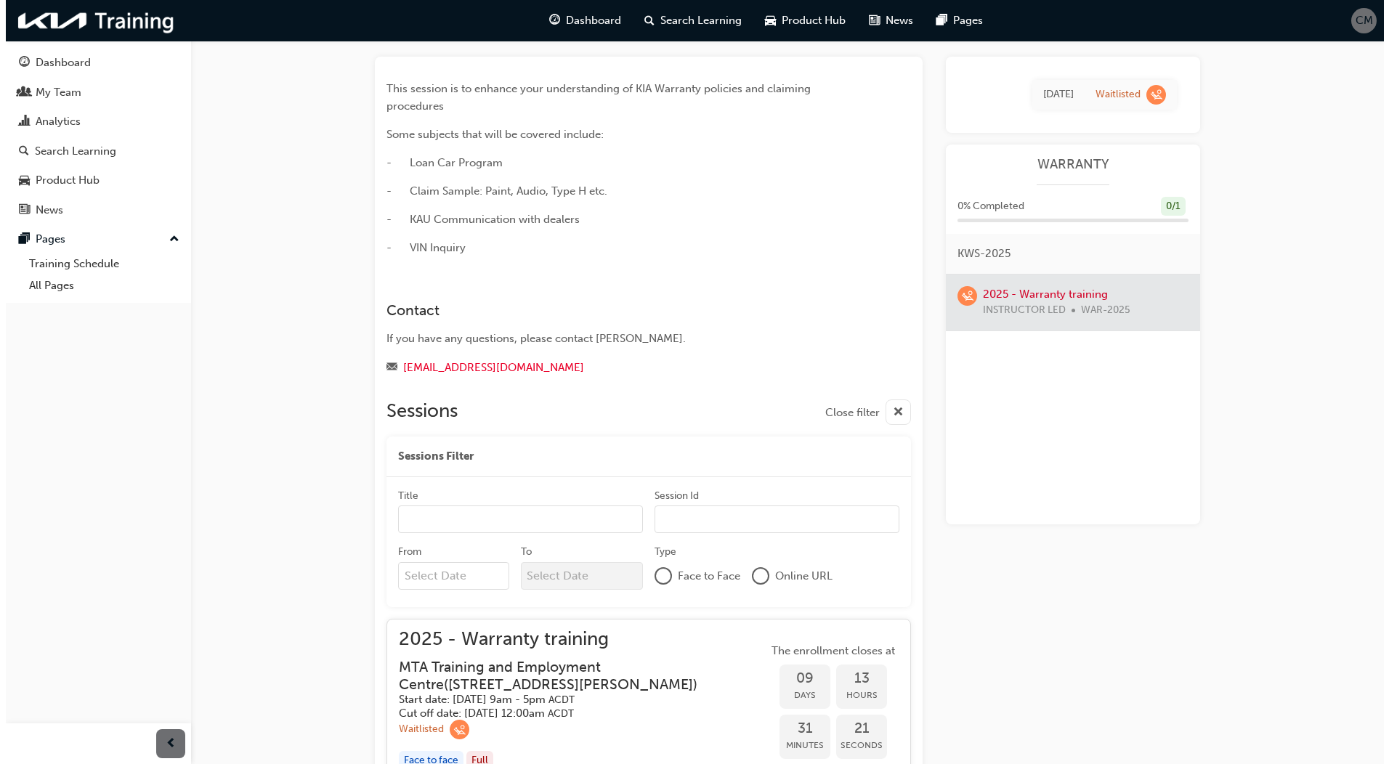
scroll to position [0, 0]
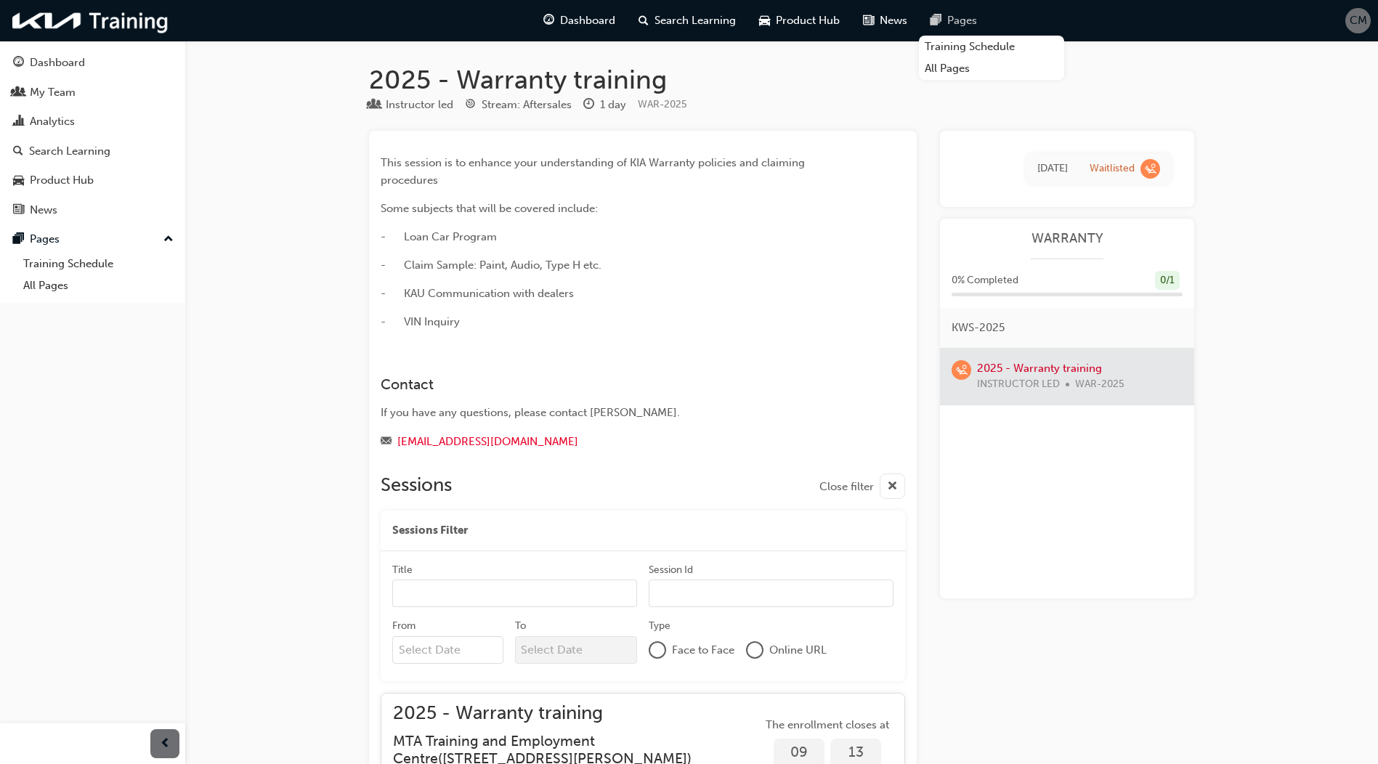
click at [950, 15] on span "Pages" at bounding box center [962, 20] width 30 height 17
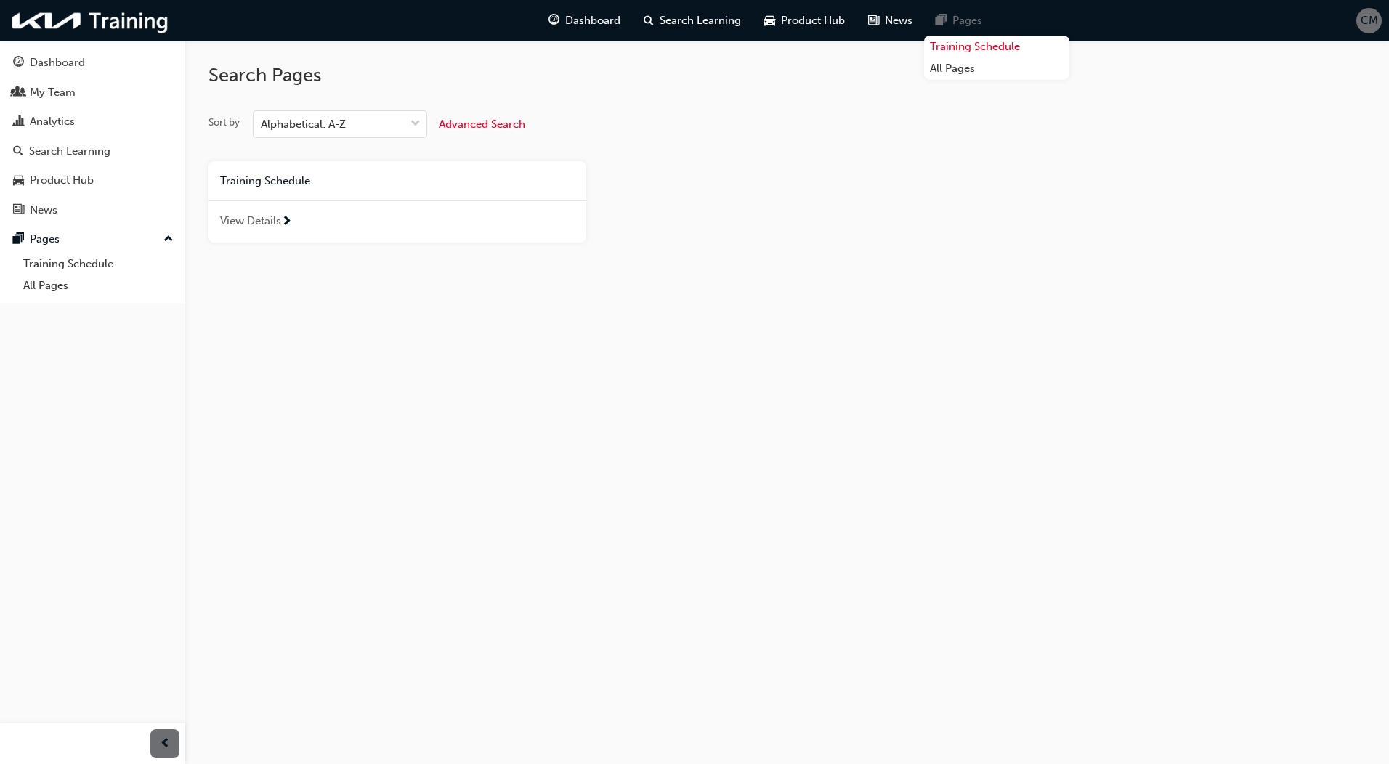
click at [967, 41] on link "Training Schedule" at bounding box center [996, 47] width 145 height 23
